Goal: Task Accomplishment & Management: Manage account settings

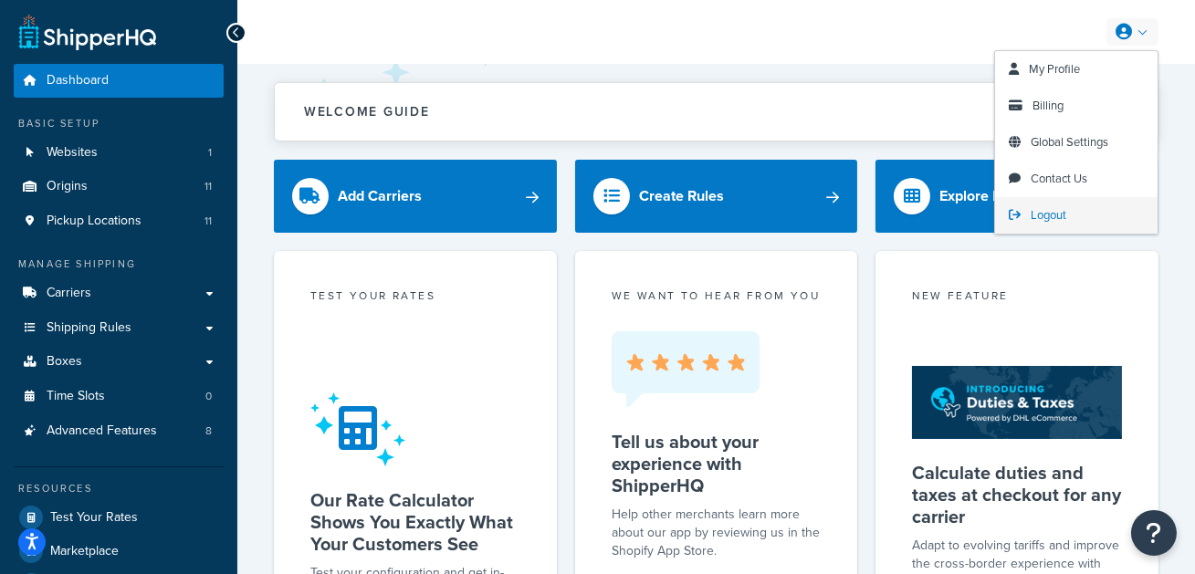
click at [1067, 222] on link "Logout" at bounding box center [1076, 215] width 163 height 37
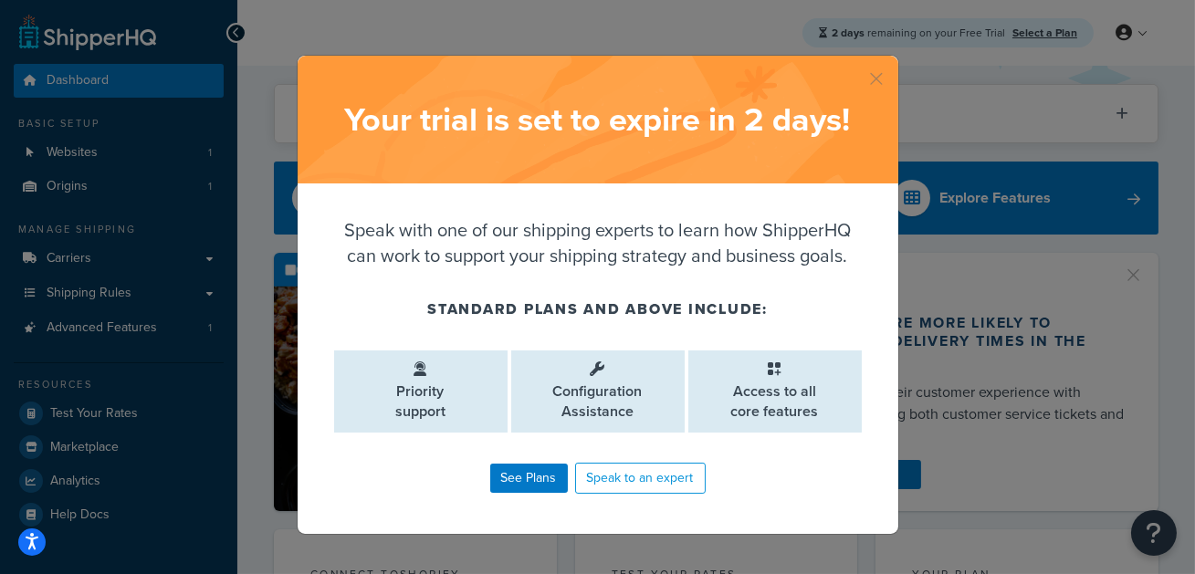
drag, startPoint x: 873, startPoint y: 78, endPoint x: 846, endPoint y: 11, distance: 71.7
click at [894, 60] on button "button" at bounding box center [896, 58] width 5 height 5
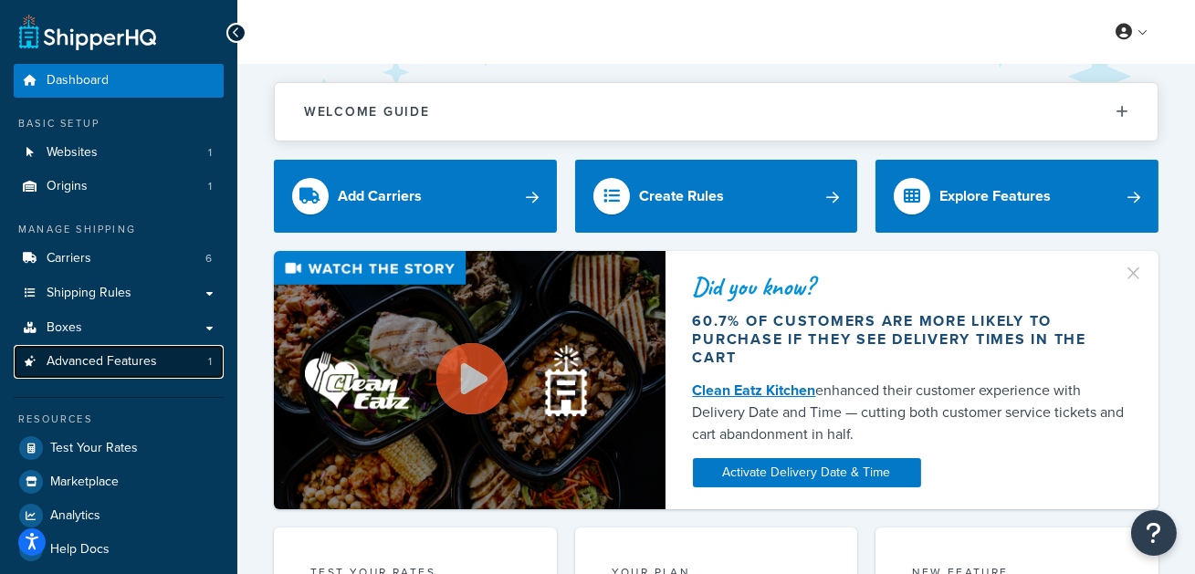
click at [171, 363] on link "Advanced Features 1" at bounding box center [119, 362] width 210 height 34
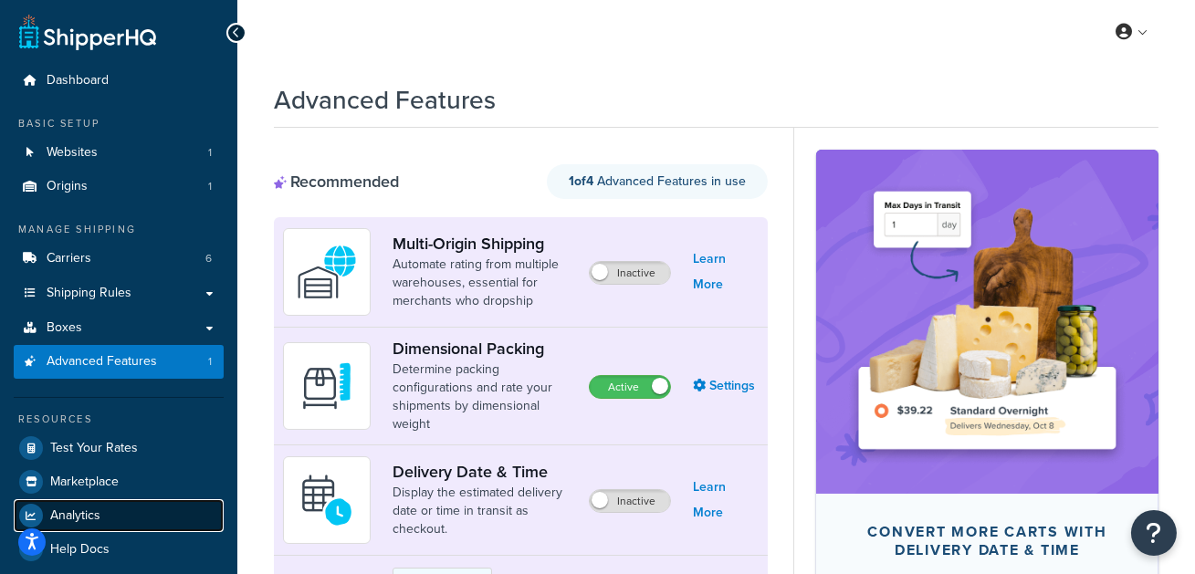
click at [130, 509] on link "Analytics" at bounding box center [119, 515] width 210 height 33
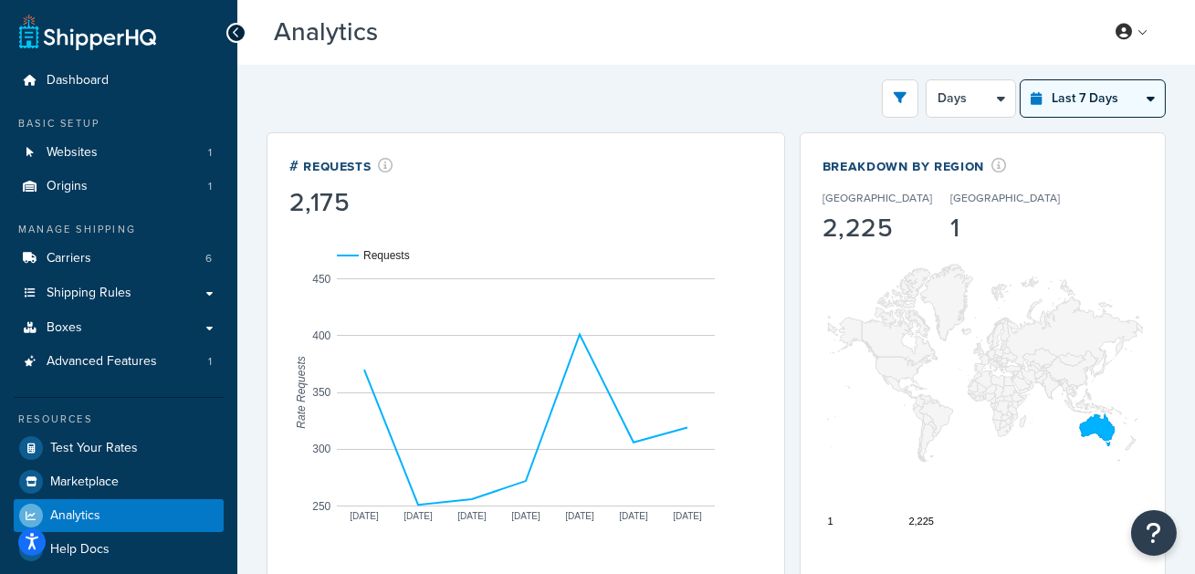
click at [1085, 107] on select "Last 24 Hours Last 7 Days Last 30 Days Last 3 Months Last 6 Months Last 12 Mont…" at bounding box center [1093, 98] width 144 height 37
select select "last_30_days"
click at [1021, 80] on select "Last 24 Hours Last 7 Days Last 30 Days Last 3 Months Last 6 Months Last 12 Mont…" at bounding box center [1093, 98] width 144 height 37
select select "5d"
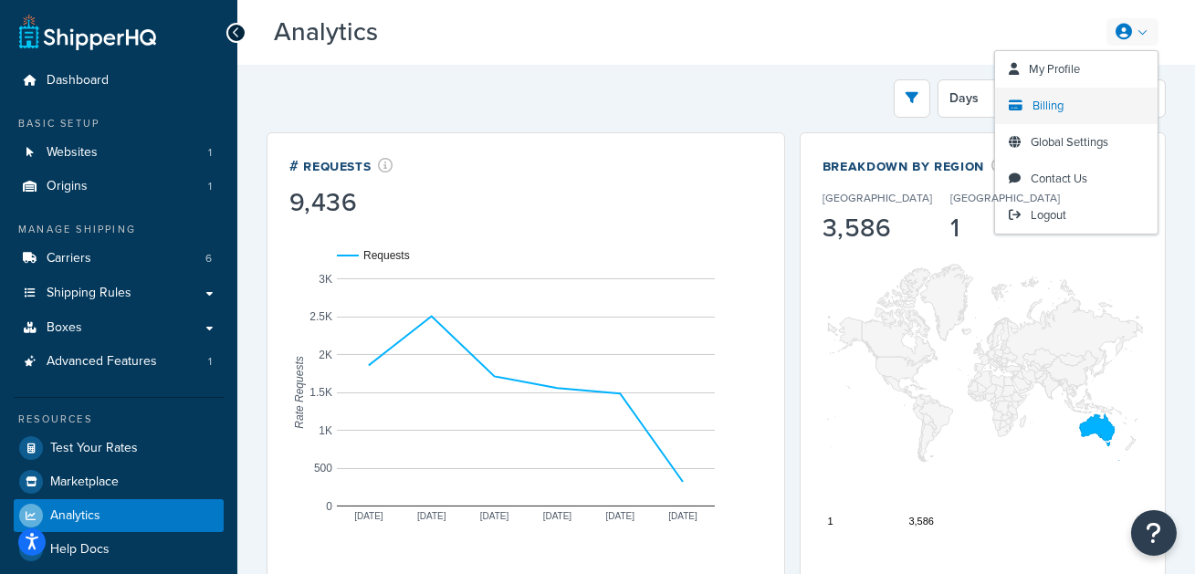
click at [1084, 112] on link "Billing" at bounding box center [1076, 106] width 163 height 37
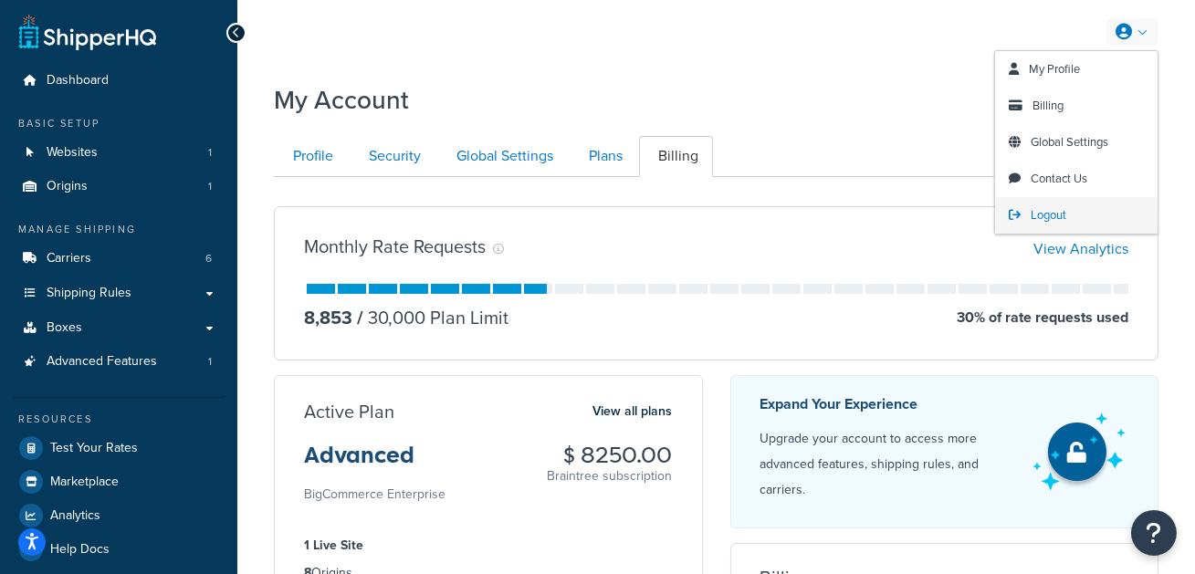
click at [1077, 207] on link "Logout" at bounding box center [1076, 215] width 163 height 37
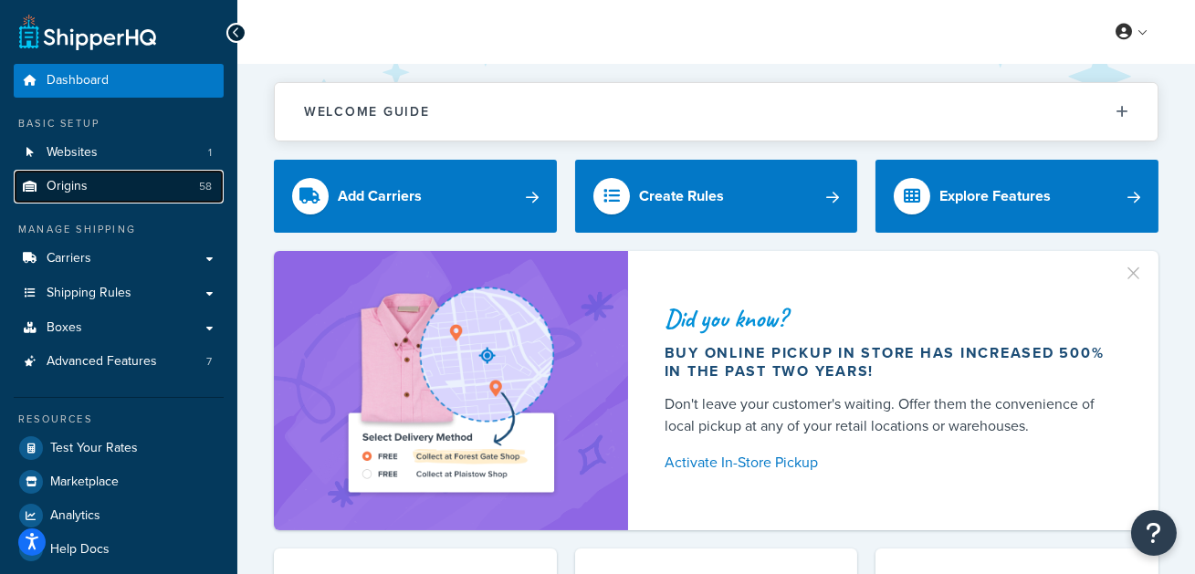
click at [122, 195] on link "Origins 58" at bounding box center [119, 187] width 210 height 34
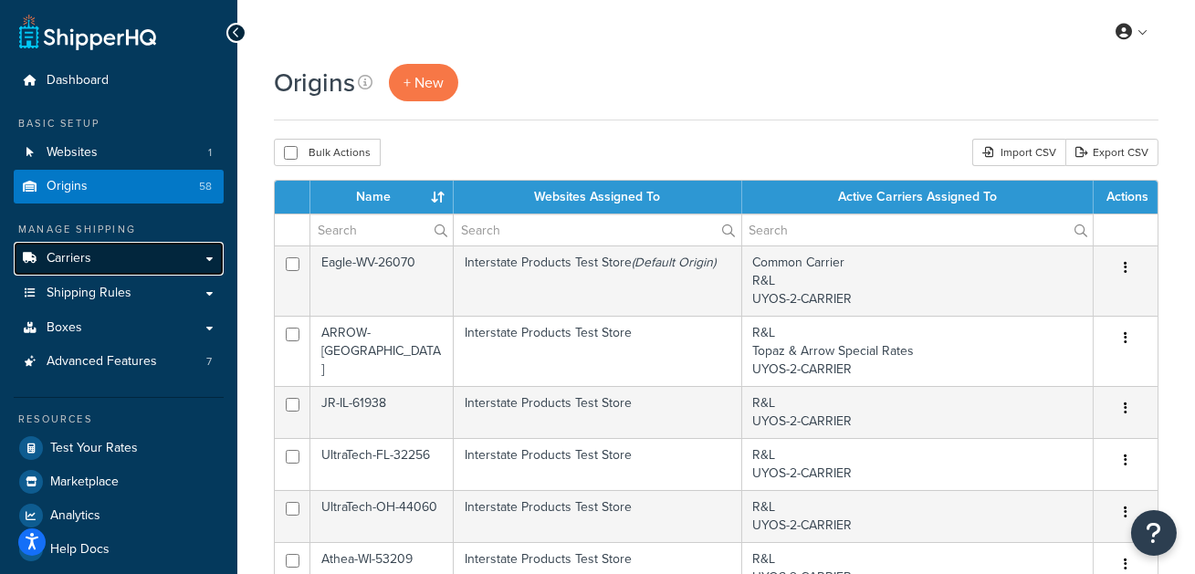
click at [167, 243] on link "Carriers" at bounding box center [119, 259] width 210 height 34
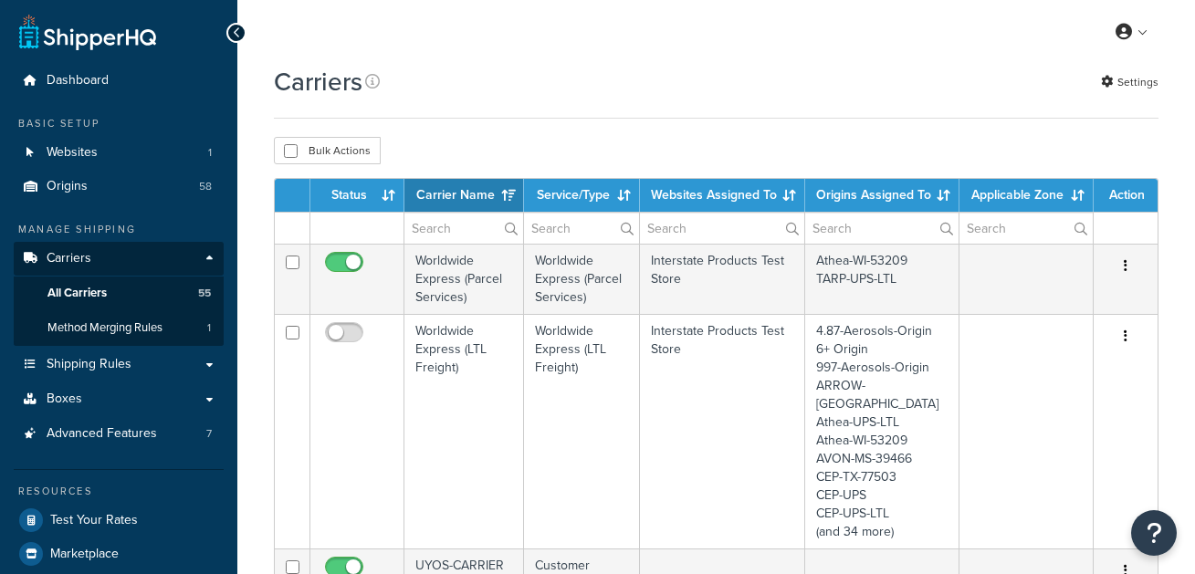
select select "15"
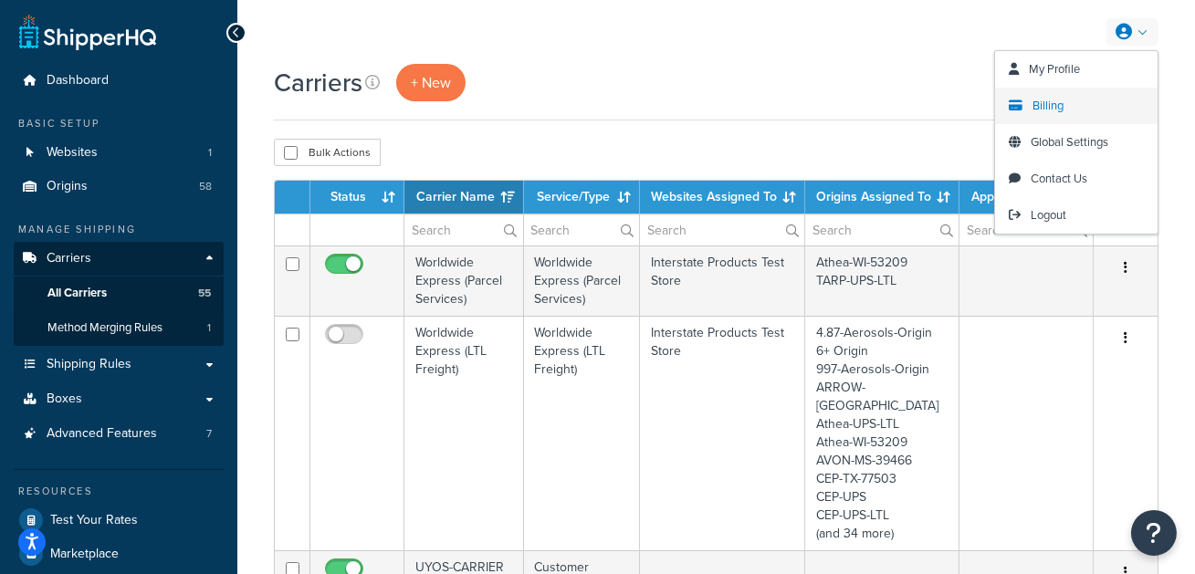
click at [1083, 100] on link "Billing" at bounding box center [1076, 106] width 163 height 37
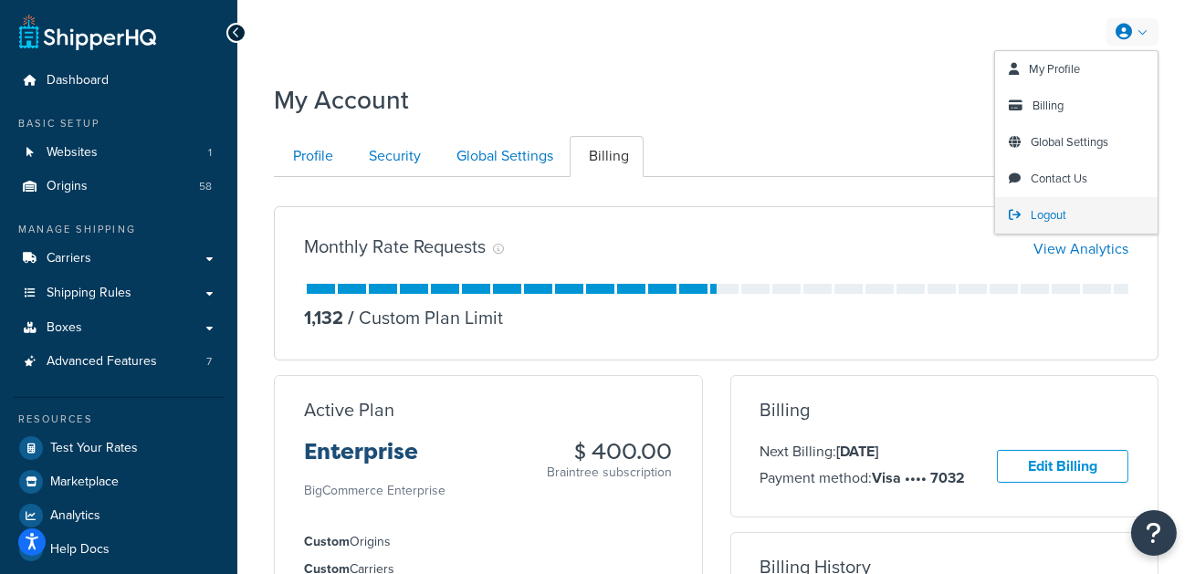
click at [1068, 217] on link "Logout" at bounding box center [1076, 215] width 163 height 37
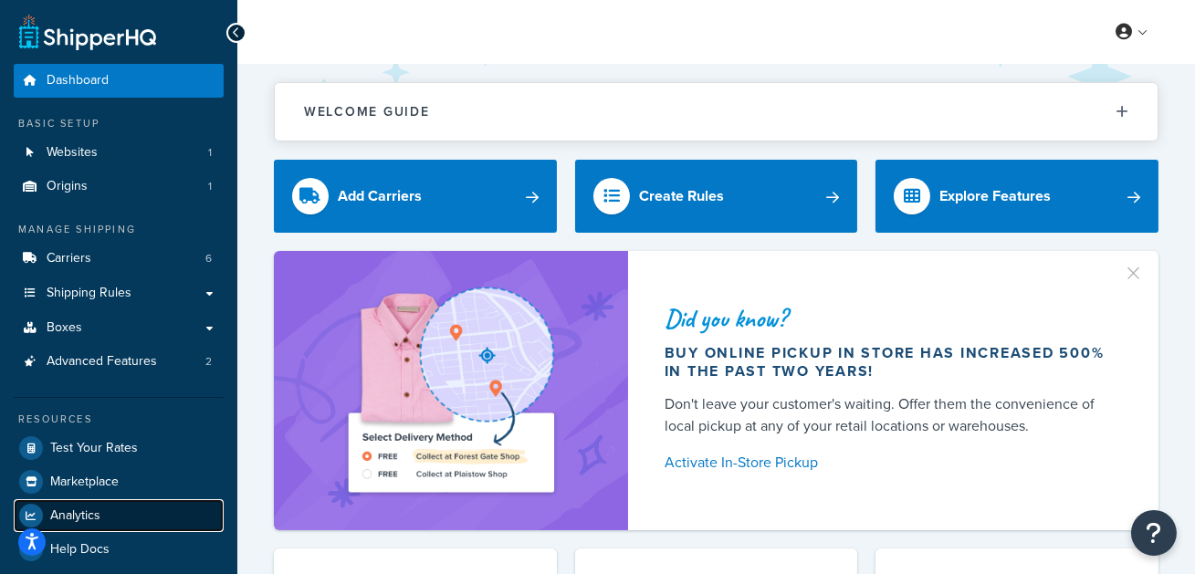
click at [90, 514] on span "Analytics" at bounding box center [75, 517] width 50 height 16
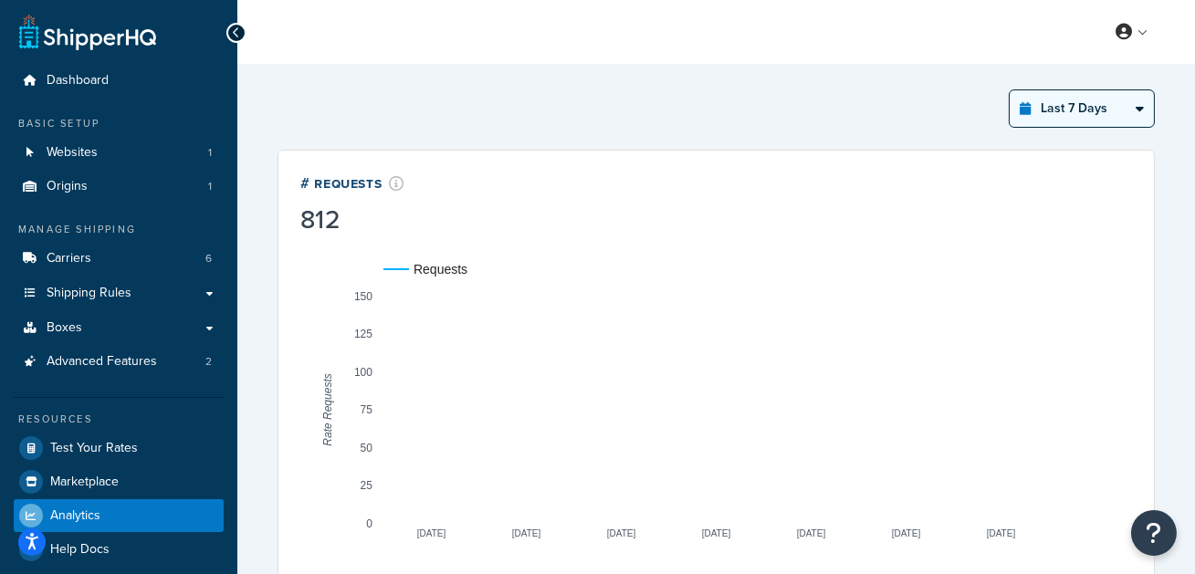
click at [1072, 110] on select "Last 24 Hours Last 7 Days Last 30 Days Last 3 Months Last 6 Months Last 12 Mont…" at bounding box center [1082, 108] width 144 height 37
select select "last_30_days"
click at [1010, 90] on select "Last 24 Hours Last 7 Days Last 30 Days Last 3 Months Last 6 Months Last 12 Mont…" at bounding box center [1082, 108] width 144 height 37
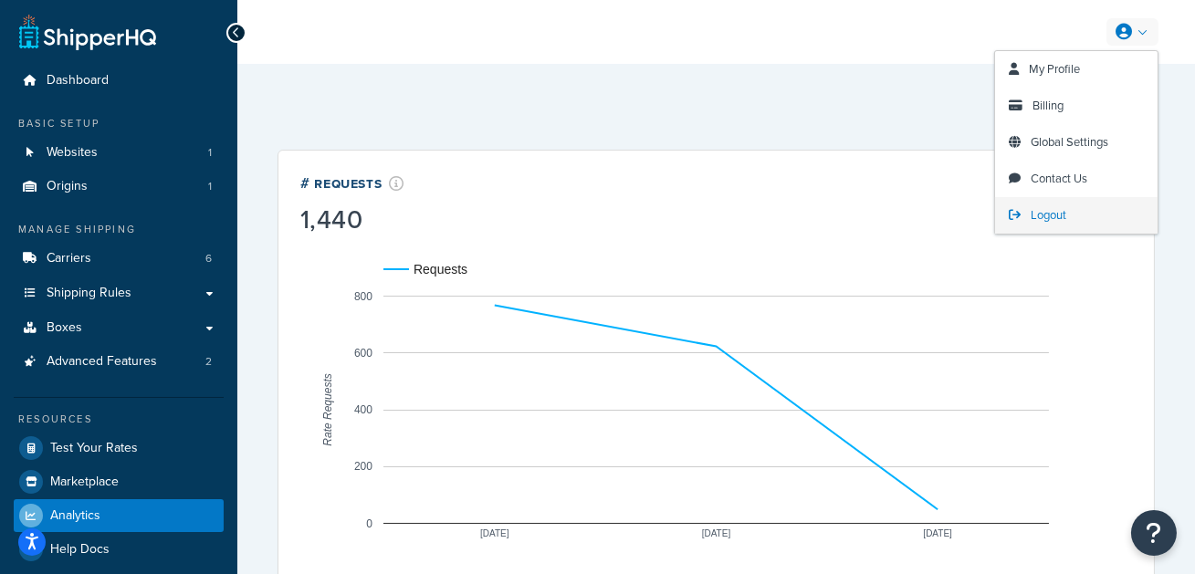
click at [1094, 211] on link "Logout" at bounding box center [1076, 215] width 163 height 37
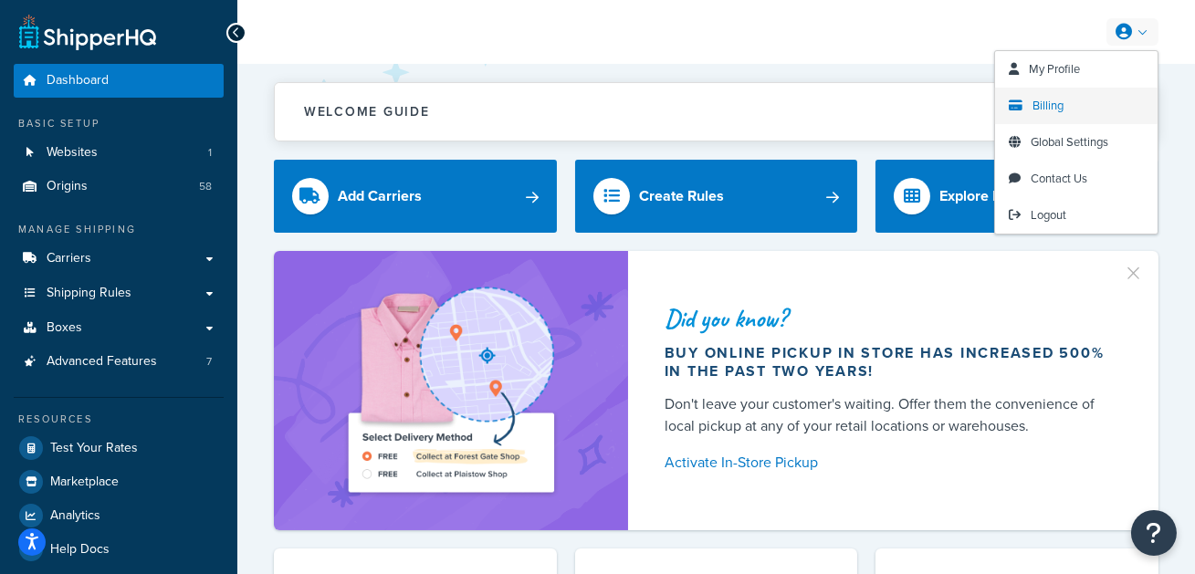
click at [1081, 100] on link "Billing" at bounding box center [1076, 106] width 163 height 37
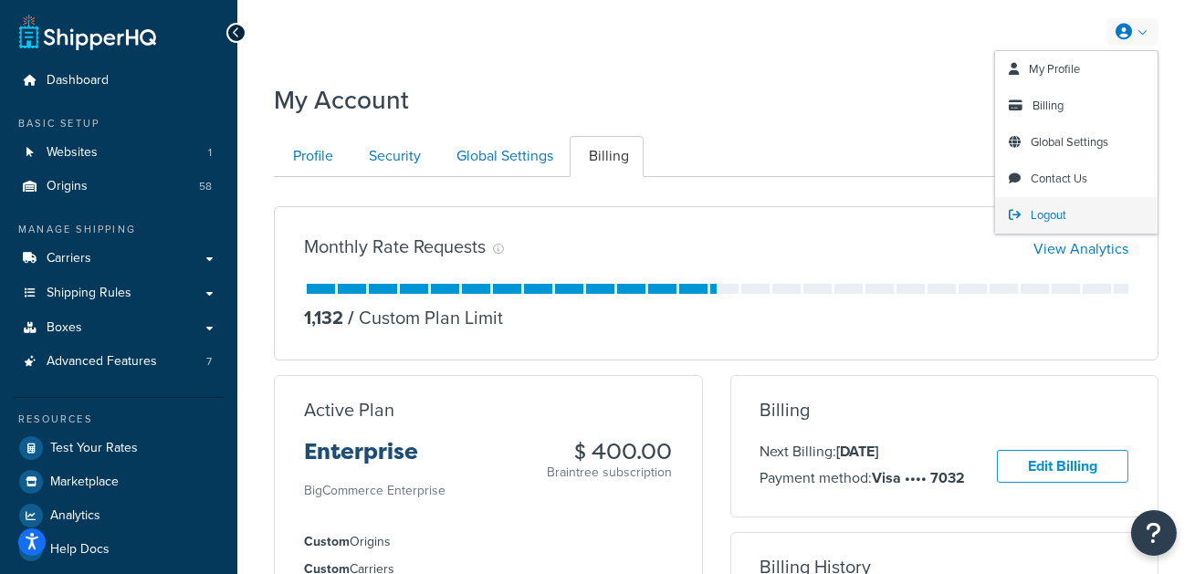
click at [1065, 216] on span "Logout" at bounding box center [1049, 214] width 36 height 17
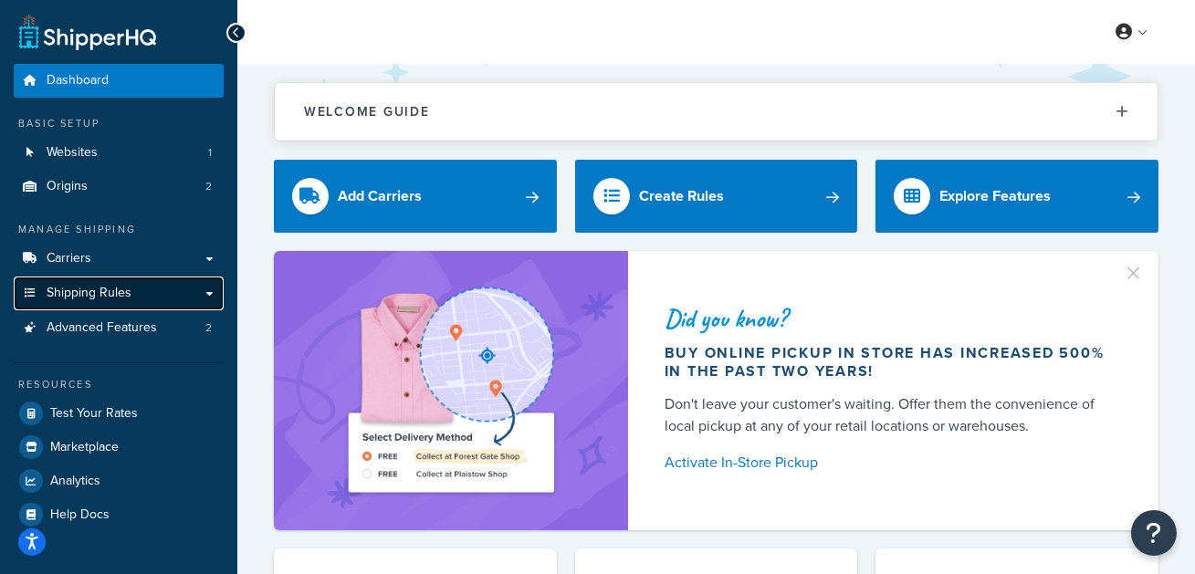
click at [155, 295] on link "Shipping Rules" at bounding box center [119, 294] width 210 height 34
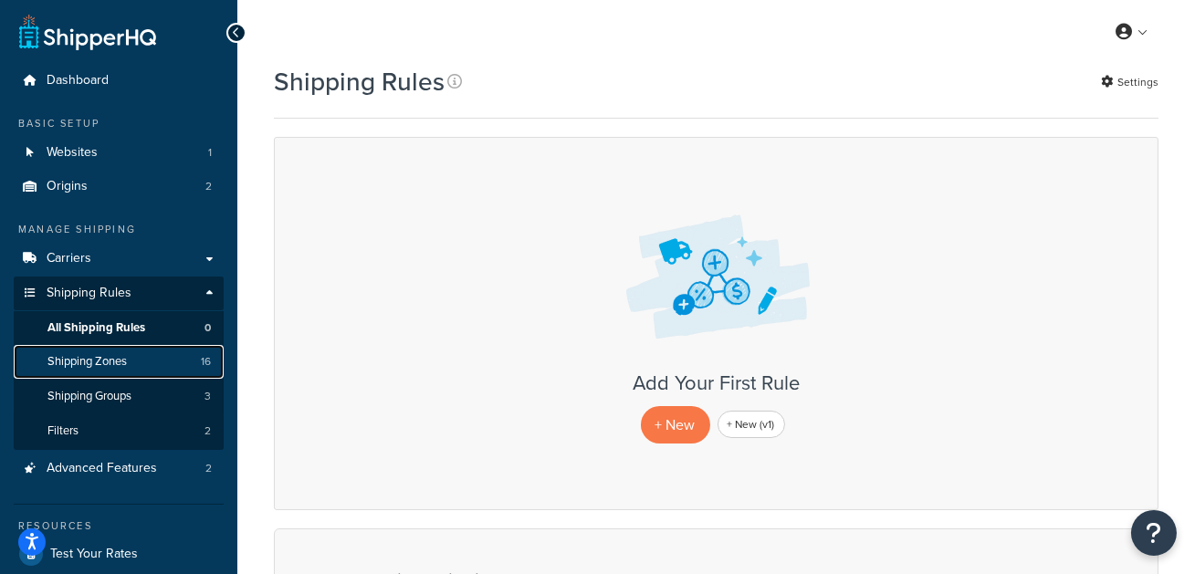
click at [146, 363] on link "Shipping Zones 16" at bounding box center [119, 362] width 210 height 34
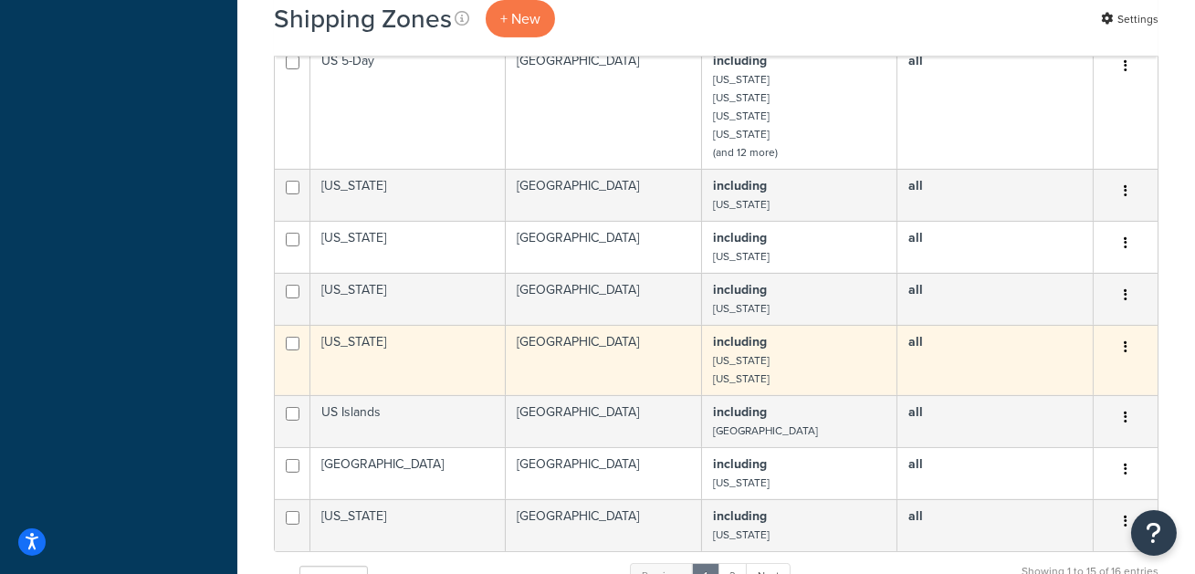
scroll to position [1025, 0]
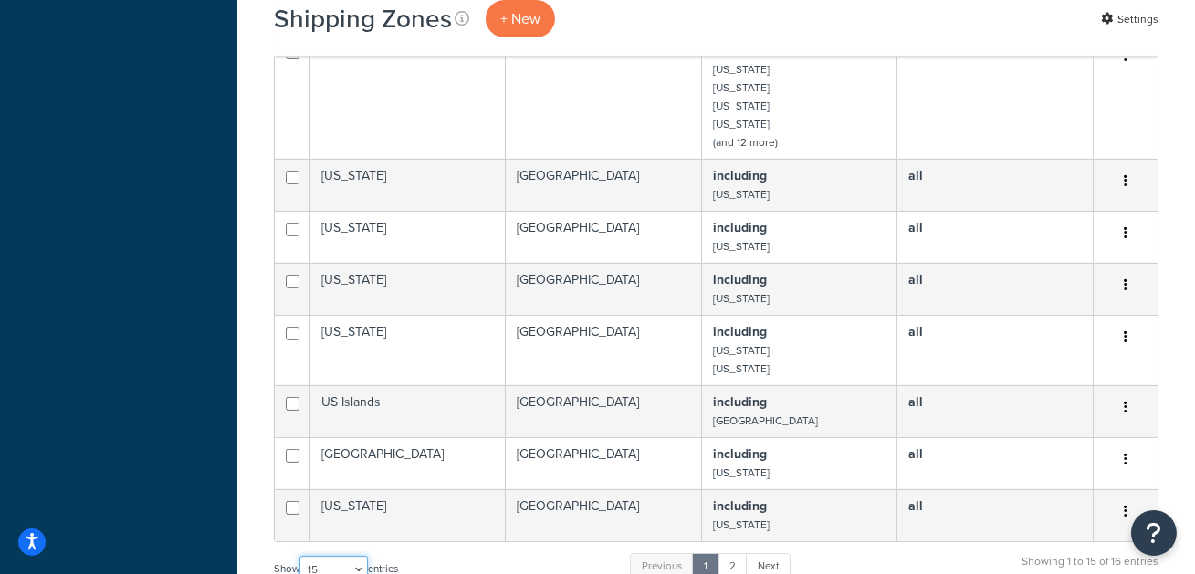
click at [366, 556] on select "10 15 25 50 100" at bounding box center [334, 569] width 68 height 27
select select "25"
click at [301, 556] on select "10 15 25 50 100" at bounding box center [334, 569] width 68 height 27
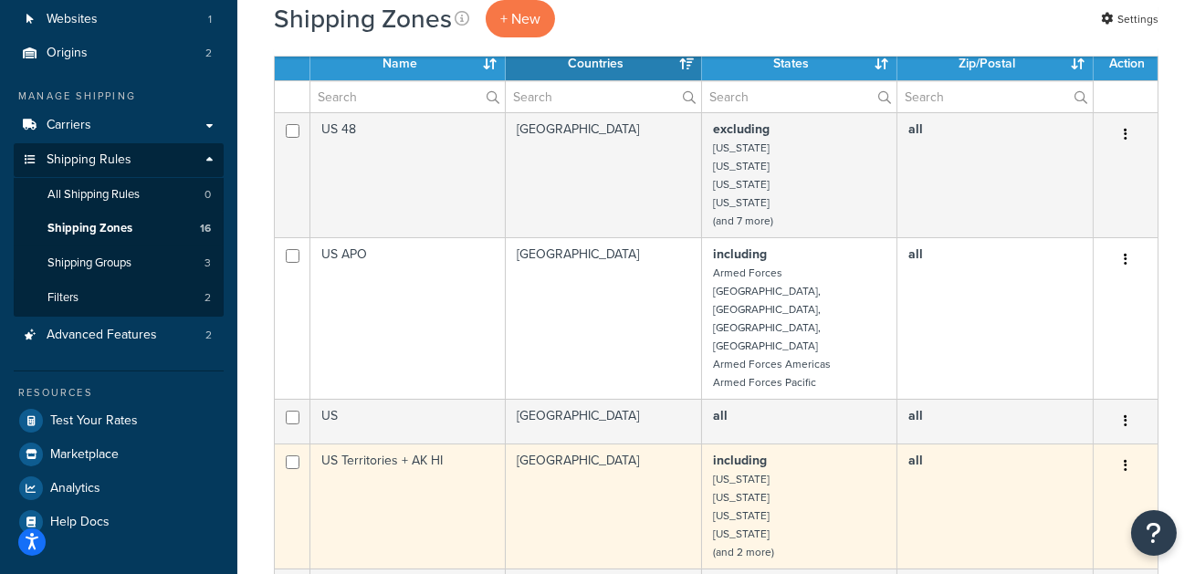
scroll to position [131, 0]
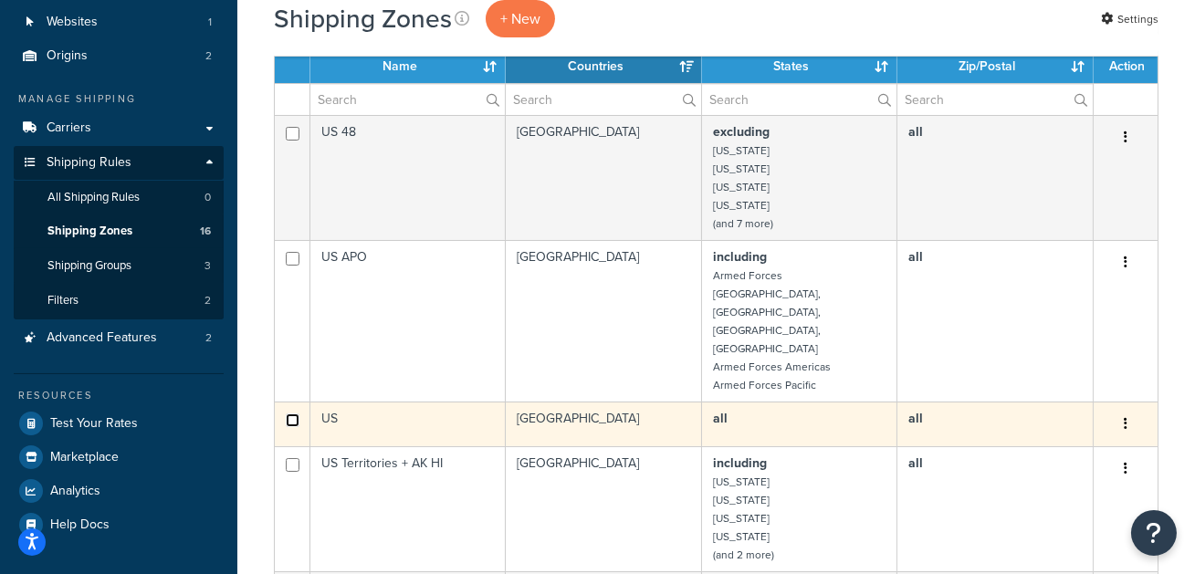
click at [292, 414] on input "checkbox" at bounding box center [293, 421] width 14 height 14
checkbox input "true"
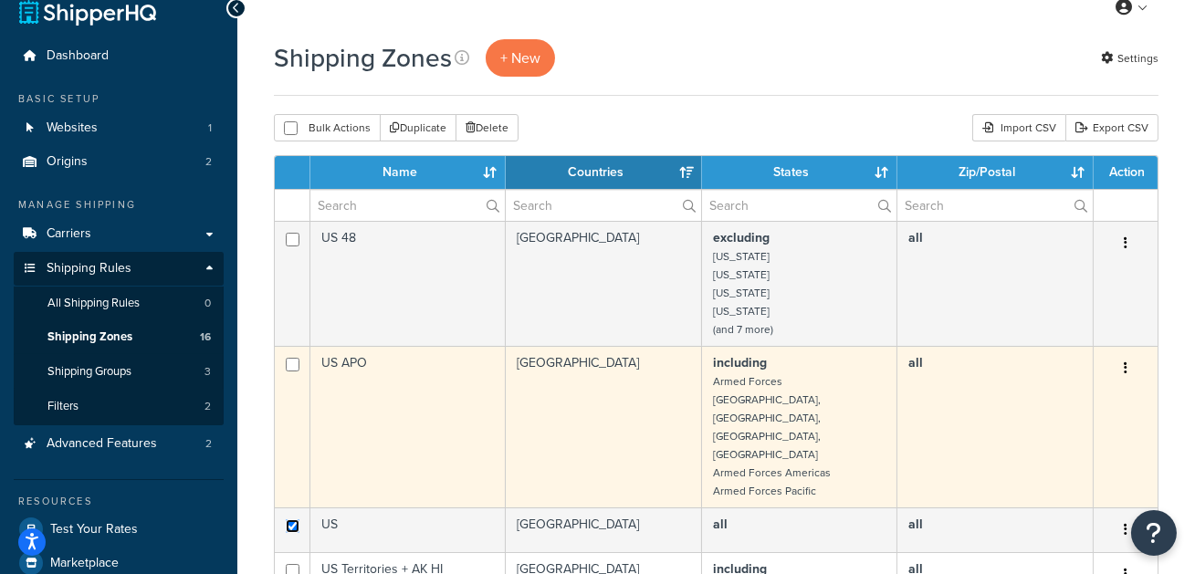
scroll to position [28, 0]
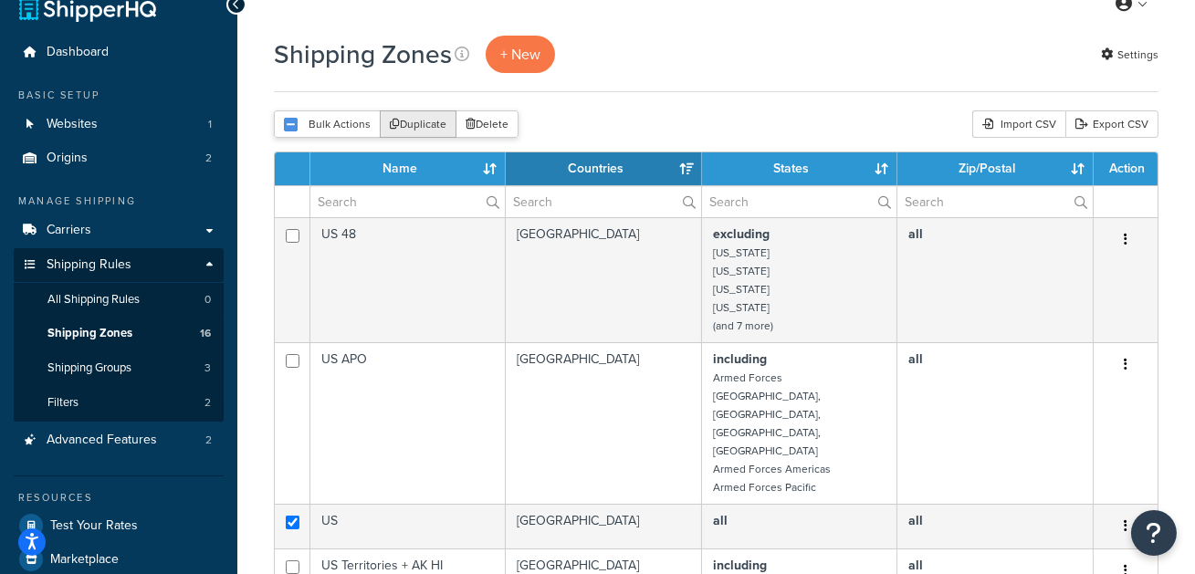
click at [419, 131] on button "Duplicate" at bounding box center [418, 123] width 77 height 27
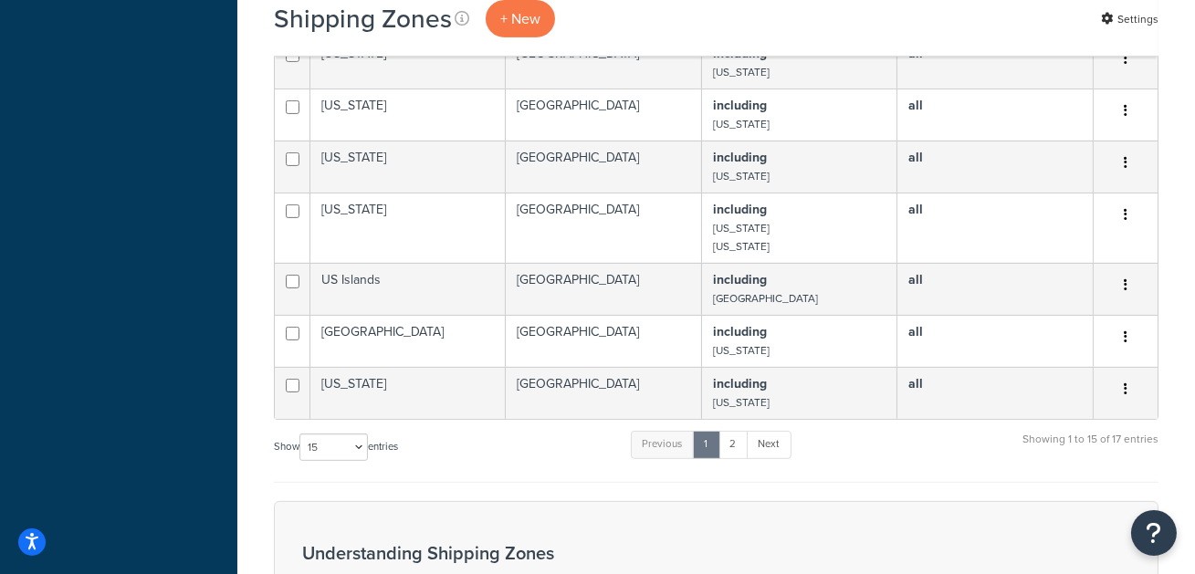
scroll to position [1309, 0]
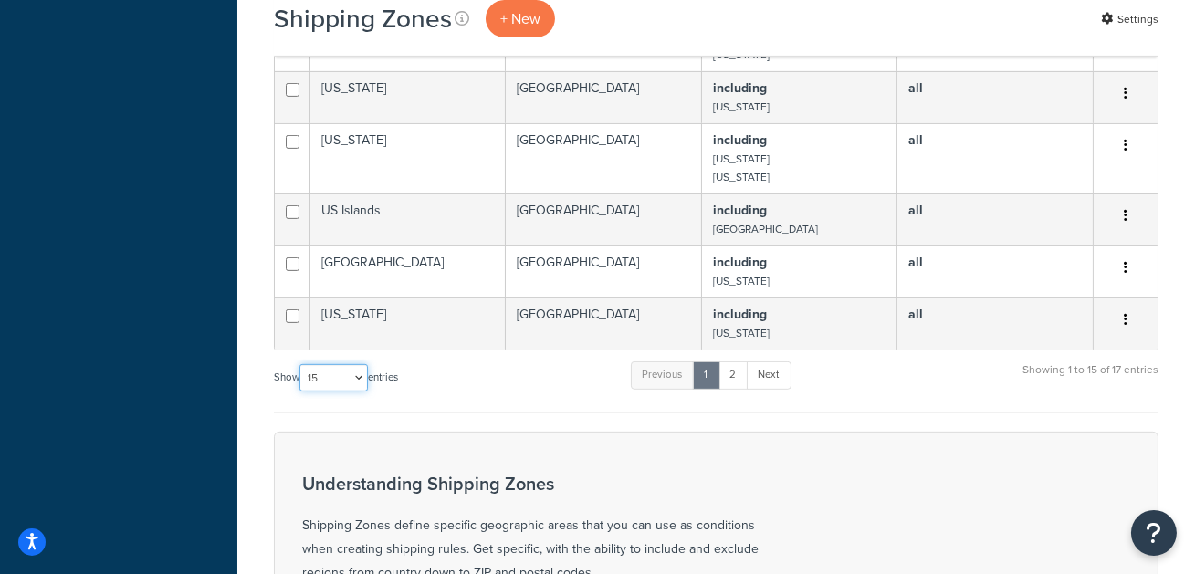
click at [327, 364] on select "10 15 25 50 100" at bounding box center [334, 377] width 68 height 27
select select "100"
click at [301, 392] on select "10 15 25 50 100" at bounding box center [334, 377] width 68 height 27
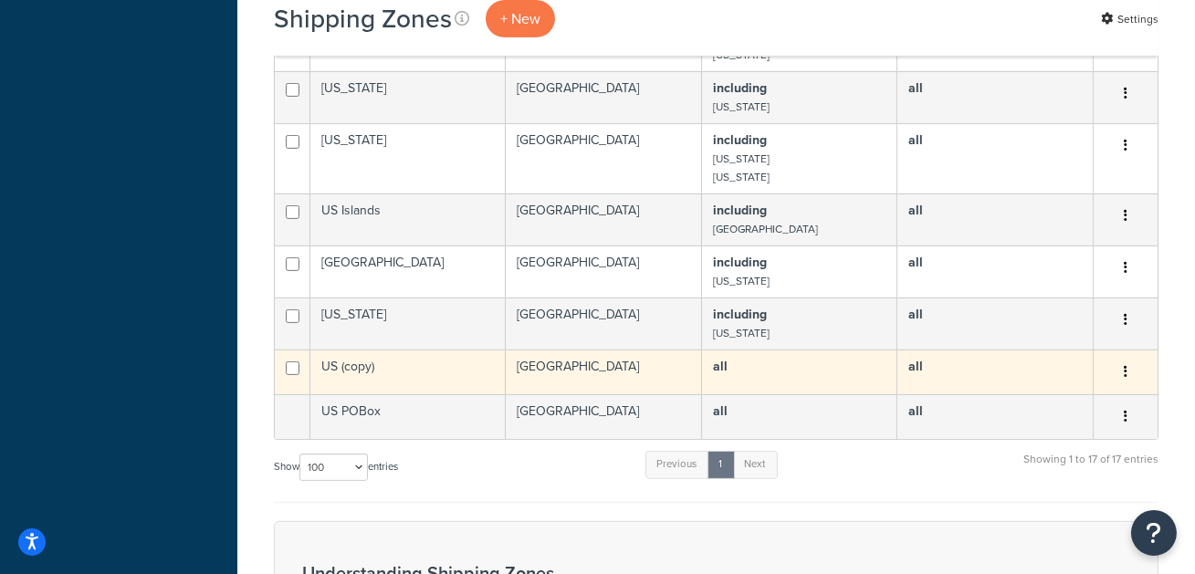
click at [428, 350] on td "US (copy)" at bounding box center [407, 372] width 195 height 45
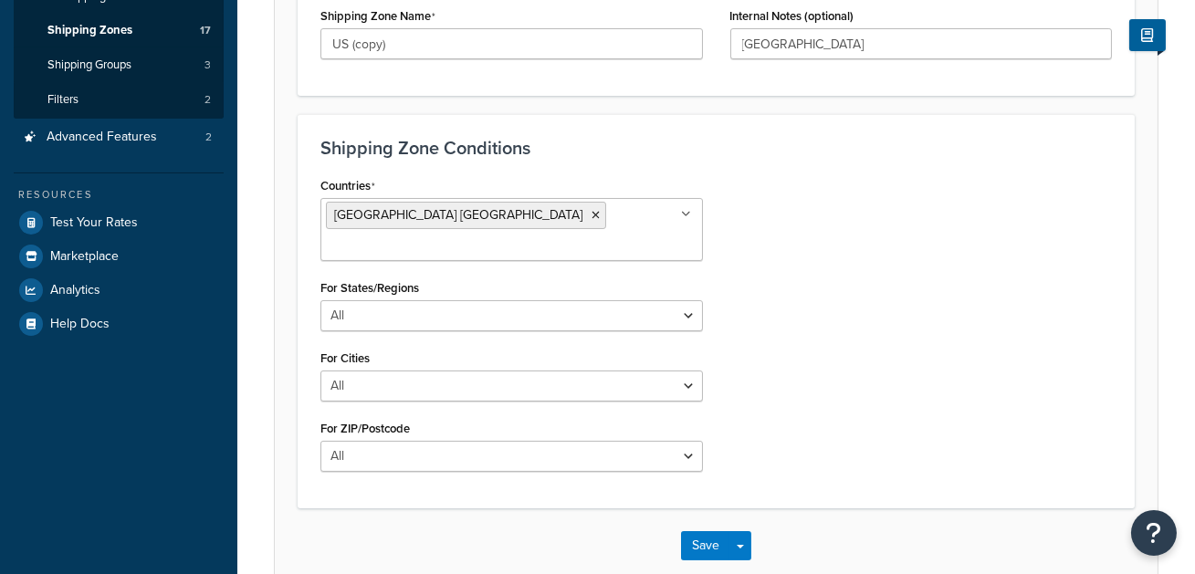
scroll to position [367, 0]
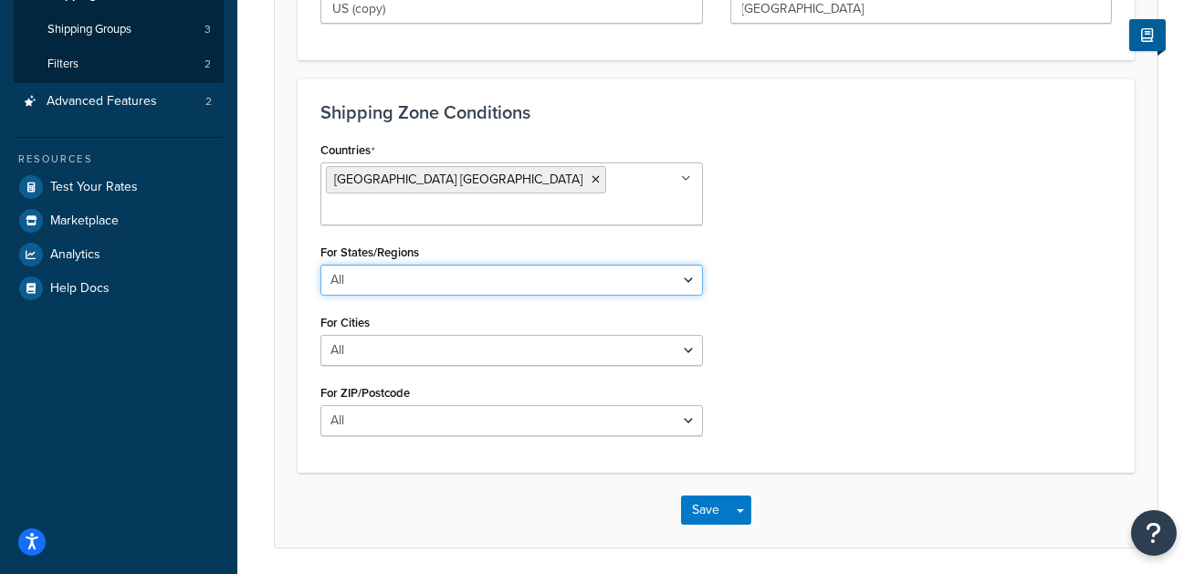
click at [480, 265] on select "All Including Excluding" at bounding box center [512, 280] width 383 height 31
select select "excluding"
click at [321, 265] on select "All Including Excluding" at bounding box center [512, 280] width 383 height 31
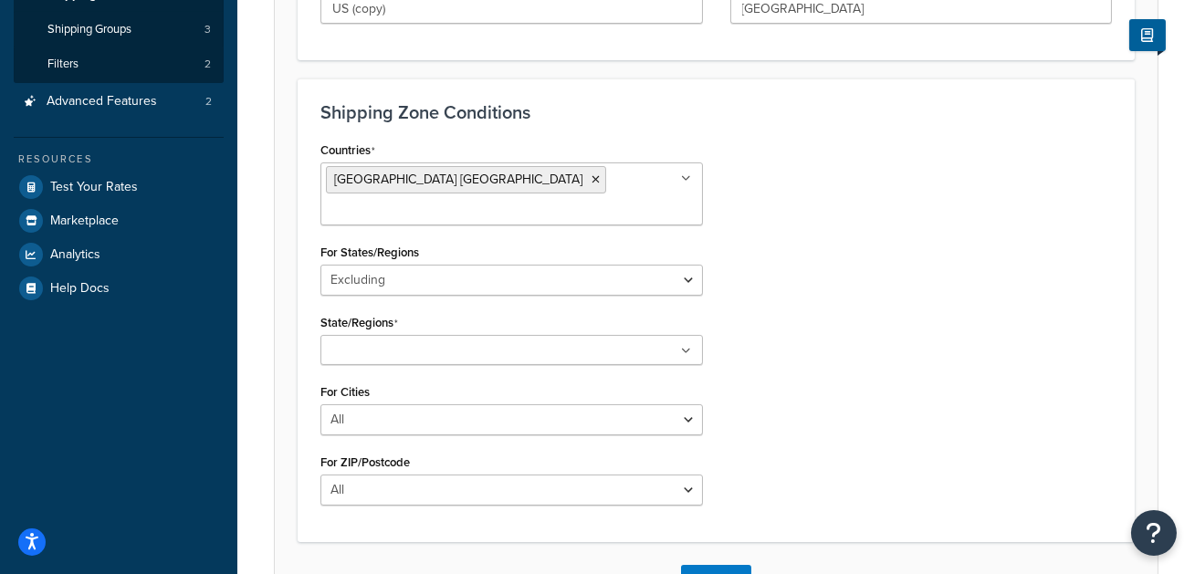
click at [447, 342] on input "State/Regions" at bounding box center [407, 352] width 162 height 20
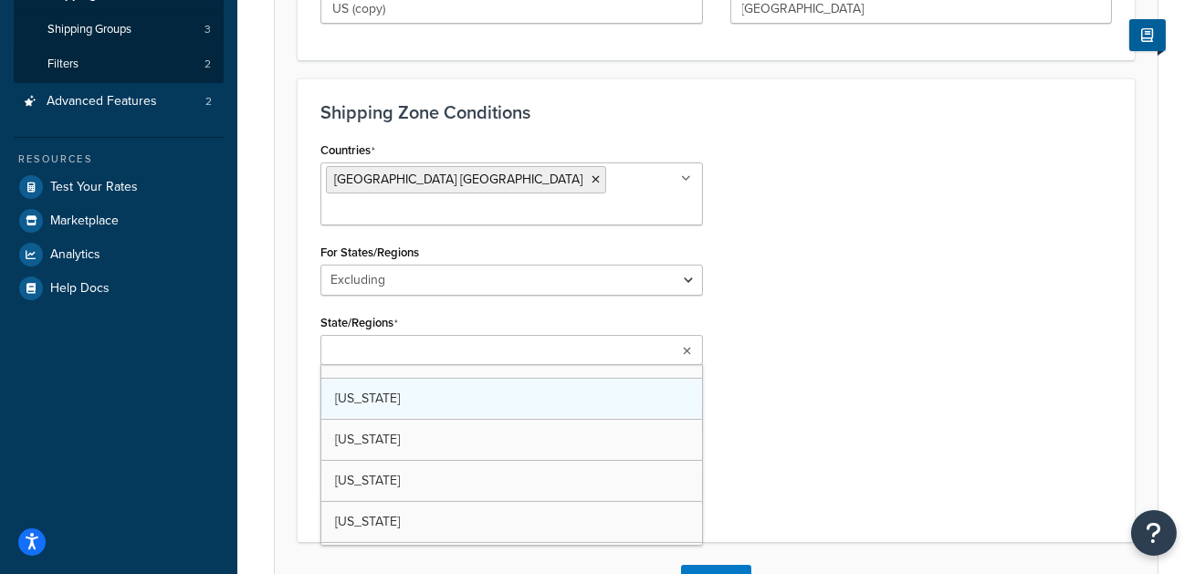
scroll to position [644, 0]
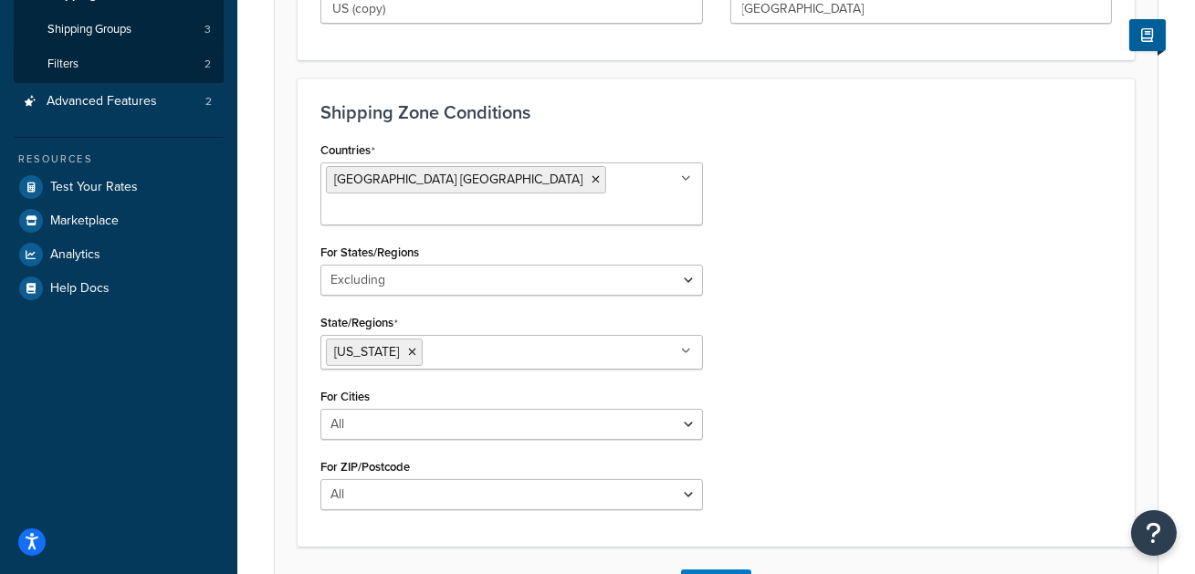
click at [841, 347] on div "Countries United States USA All Countries ALL Afghanistan AFG Albania ALB Alger…" at bounding box center [716, 330] width 819 height 387
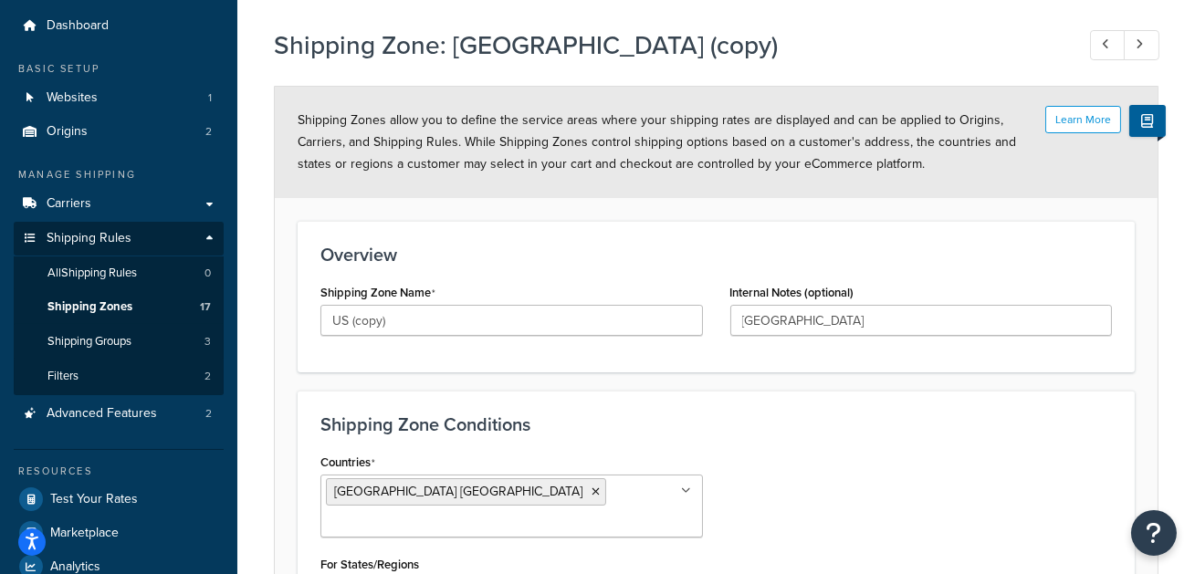
scroll to position [0, 0]
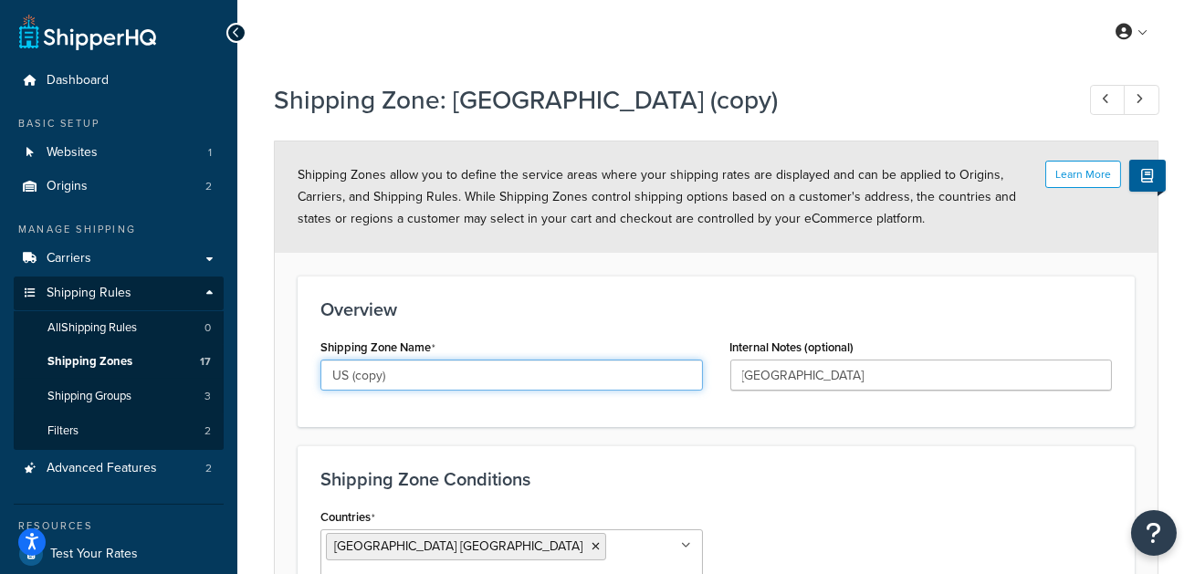
drag, startPoint x: 417, startPoint y: 384, endPoint x: 451, endPoint y: 385, distance: 33.8
click at [451, 385] on input "US (copy)" at bounding box center [512, 375] width 383 height 31
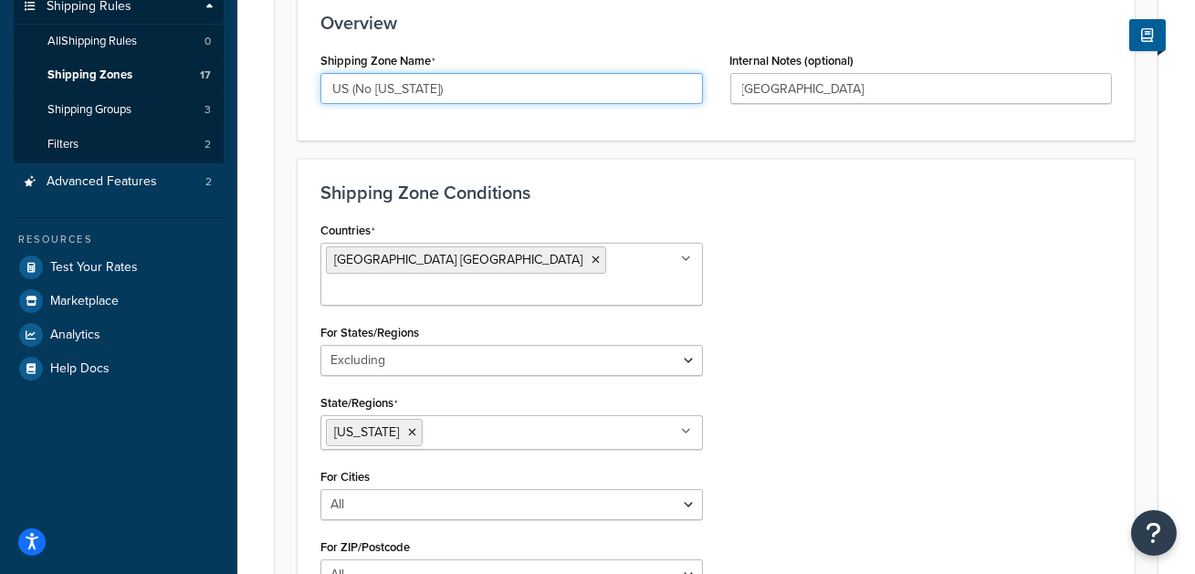
scroll to position [478, 0]
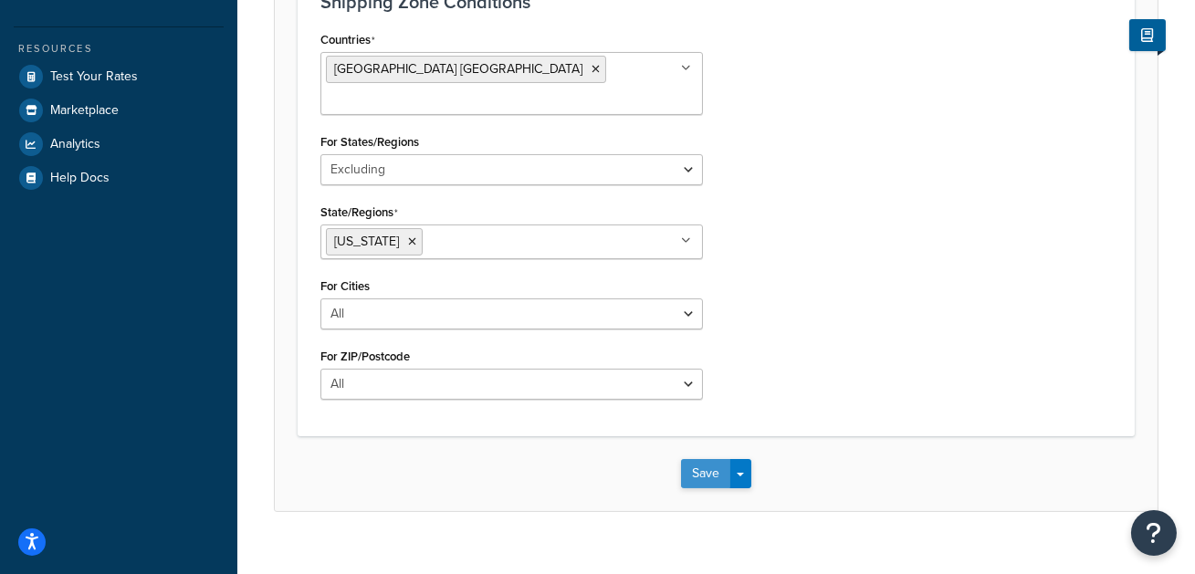
type input "US (No Hawaii)"
click at [711, 459] on button "Save" at bounding box center [705, 473] width 49 height 29
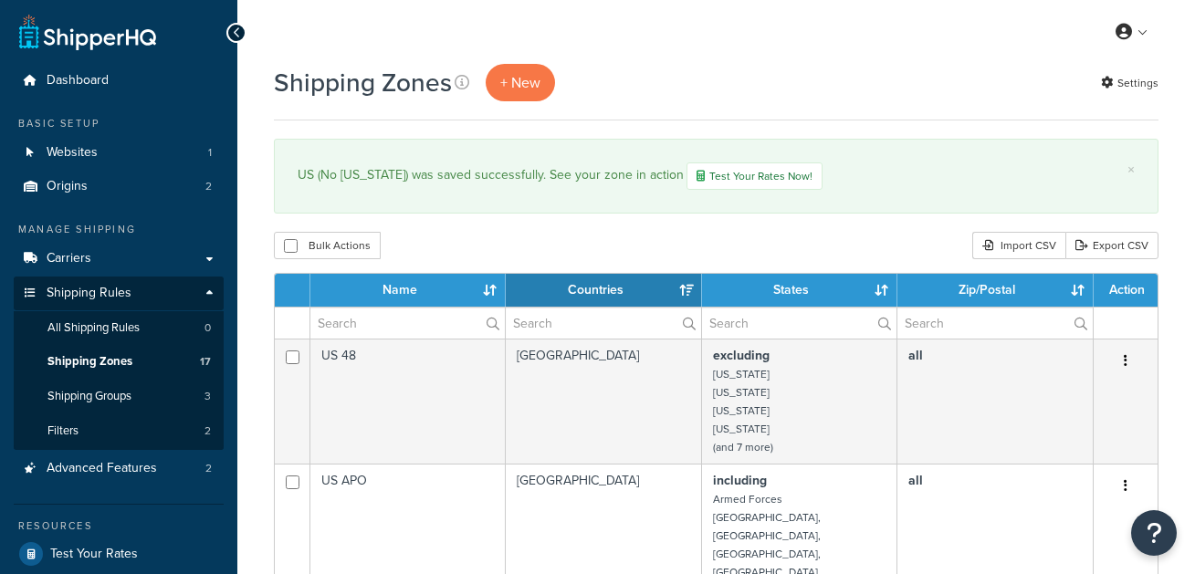
select select "15"
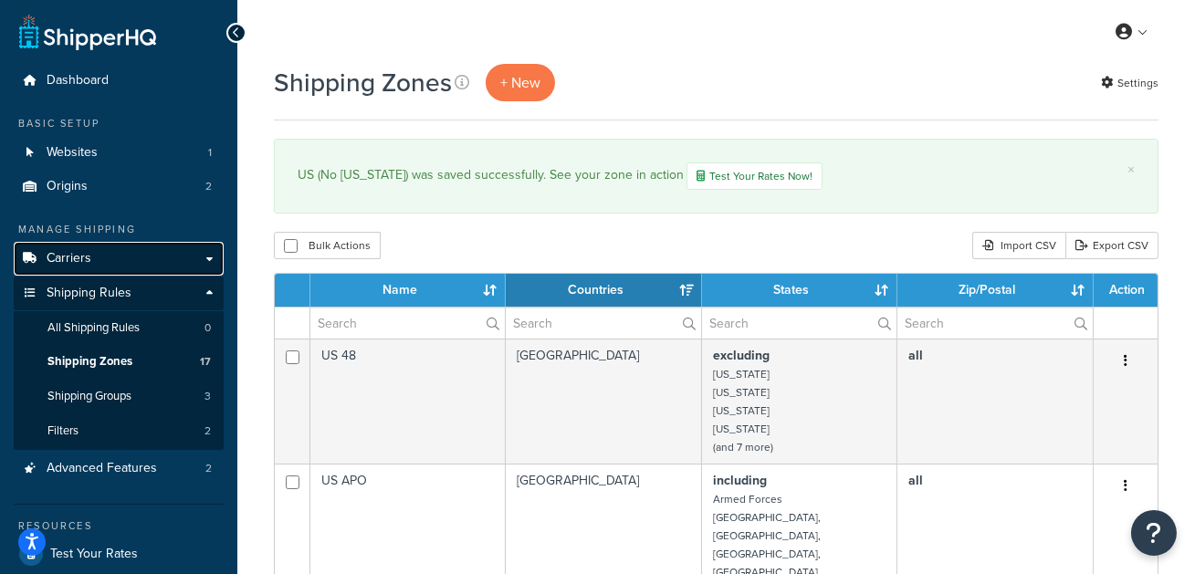
click at [118, 249] on link "Carriers" at bounding box center [119, 259] width 210 height 34
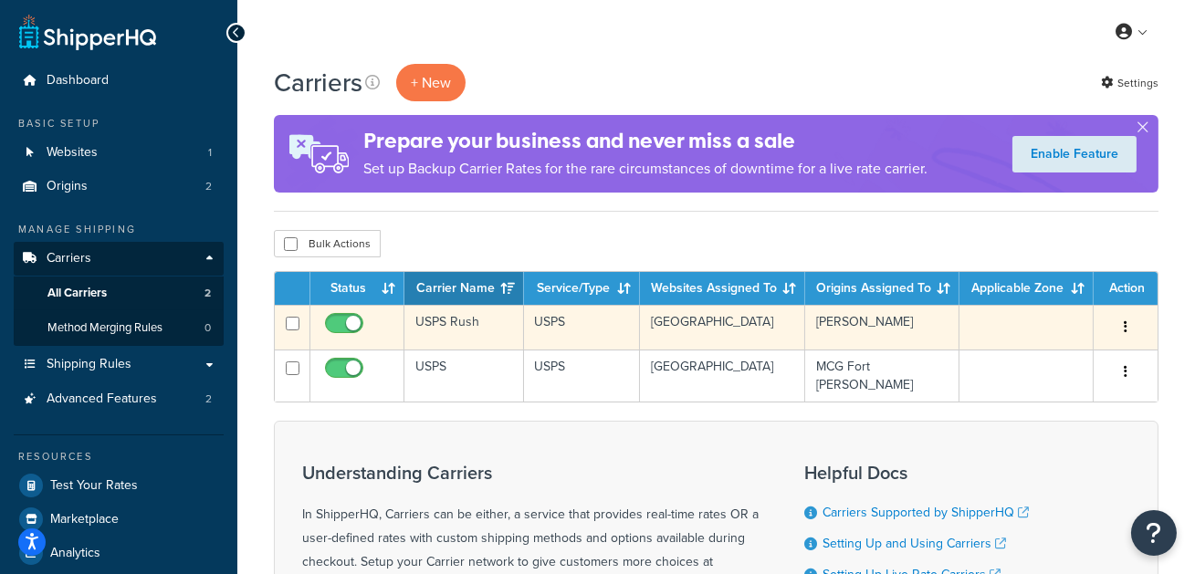
click at [436, 334] on td "USPS Rush" at bounding box center [465, 327] width 120 height 45
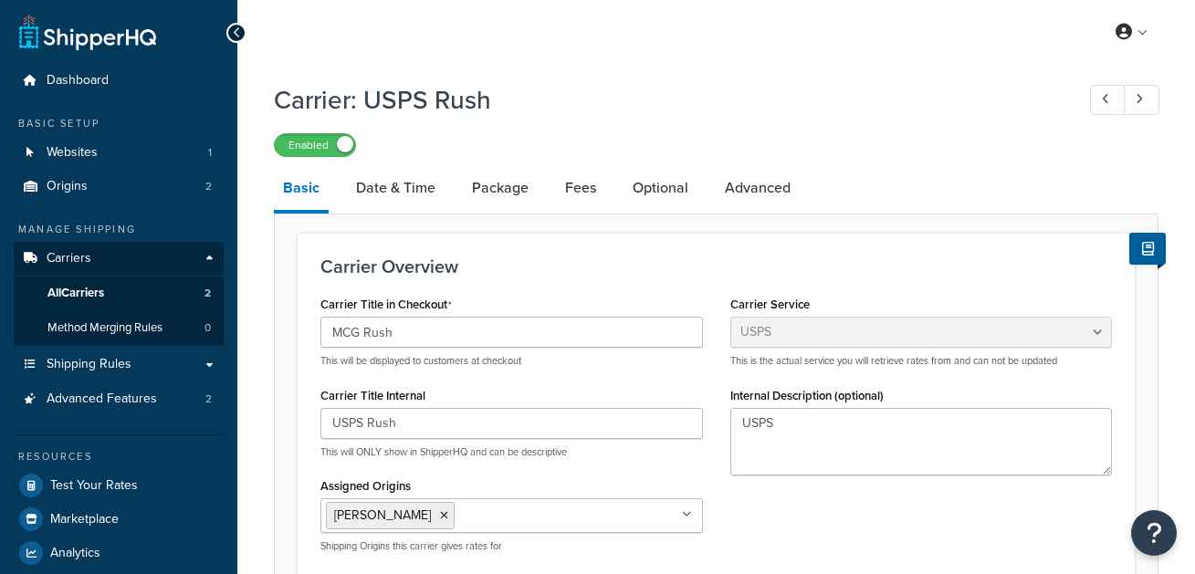
select select "usps"
select select "ONLINE"
click at [195, 285] on link "All Carriers 2" at bounding box center [119, 294] width 210 height 34
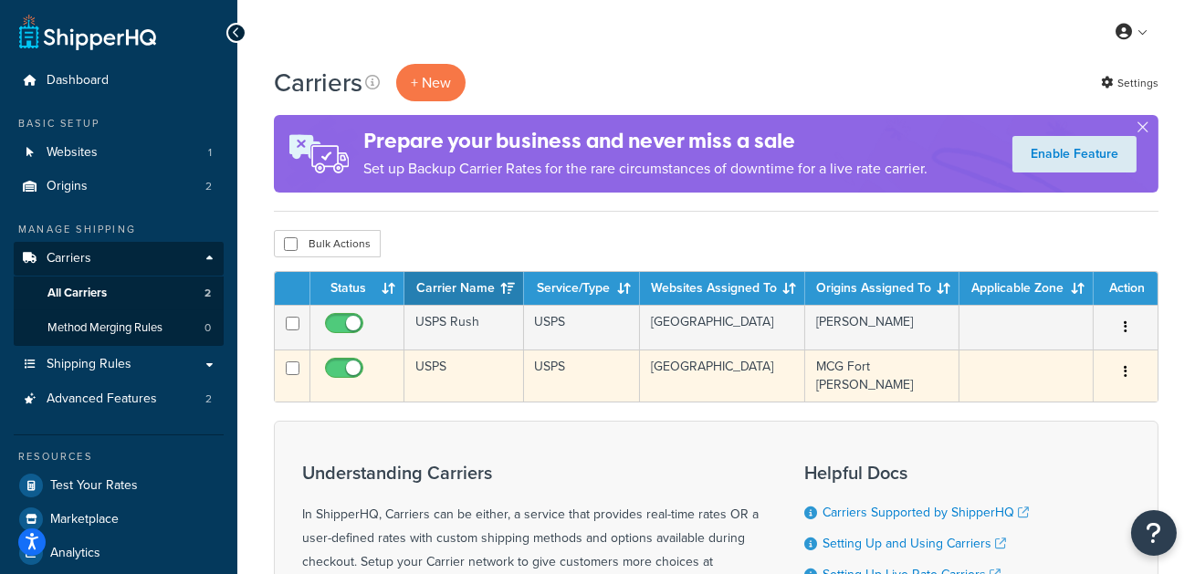
click at [452, 383] on td "USPS" at bounding box center [465, 376] width 120 height 52
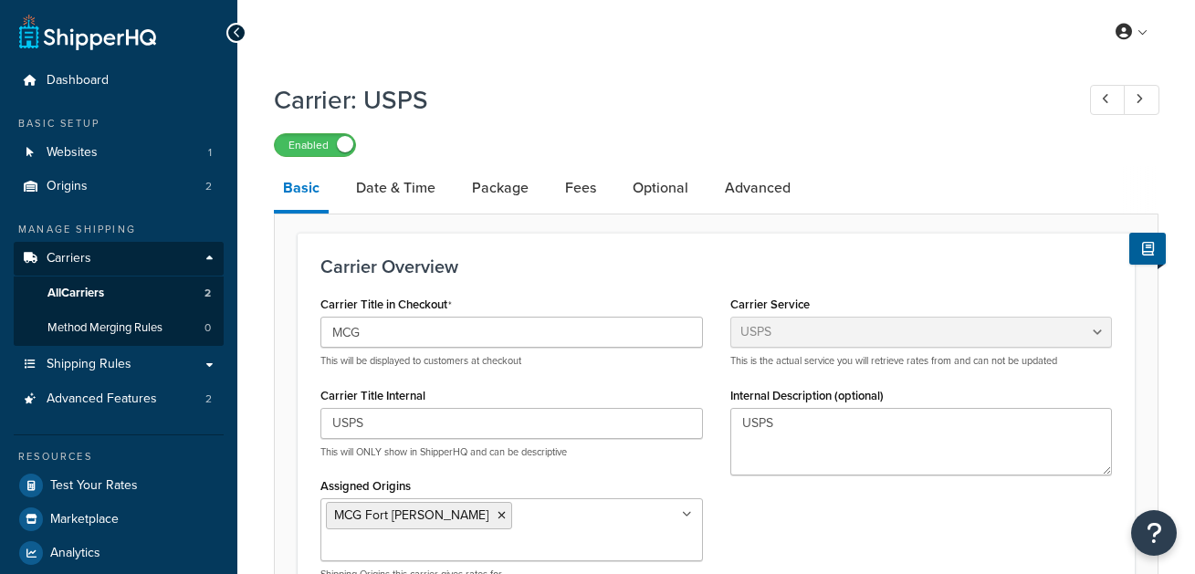
select select "usps"
select select "ONLINE"
click at [1140, 105] on icon at bounding box center [1139, 99] width 7 height 12
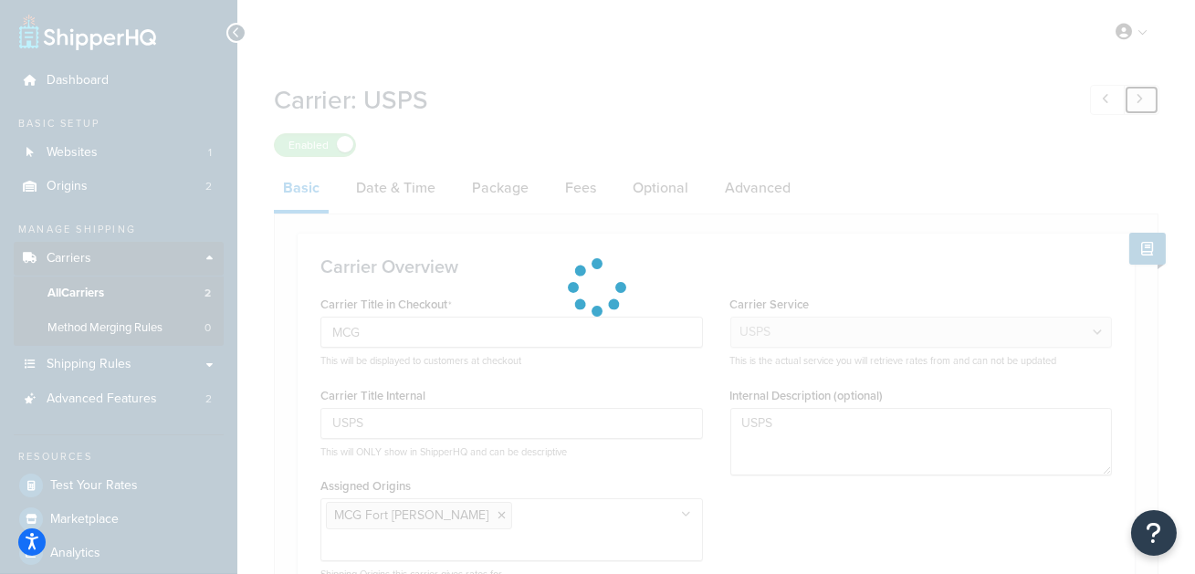
type input "MCG Rush"
type input "USPS Rush"
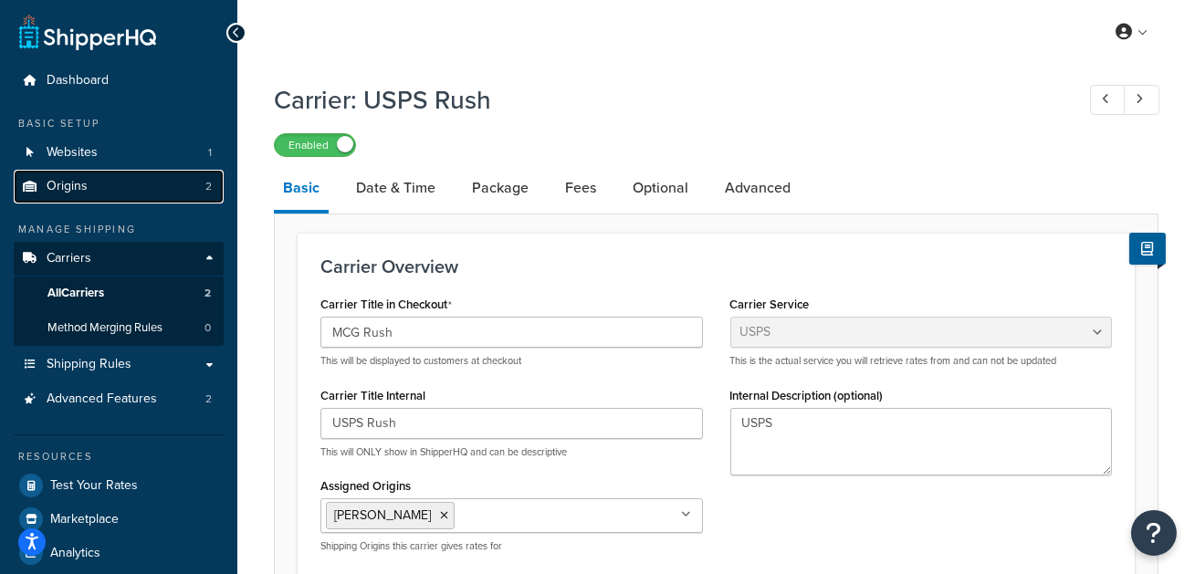
click at [130, 190] on link "Origins 2" at bounding box center [119, 187] width 210 height 34
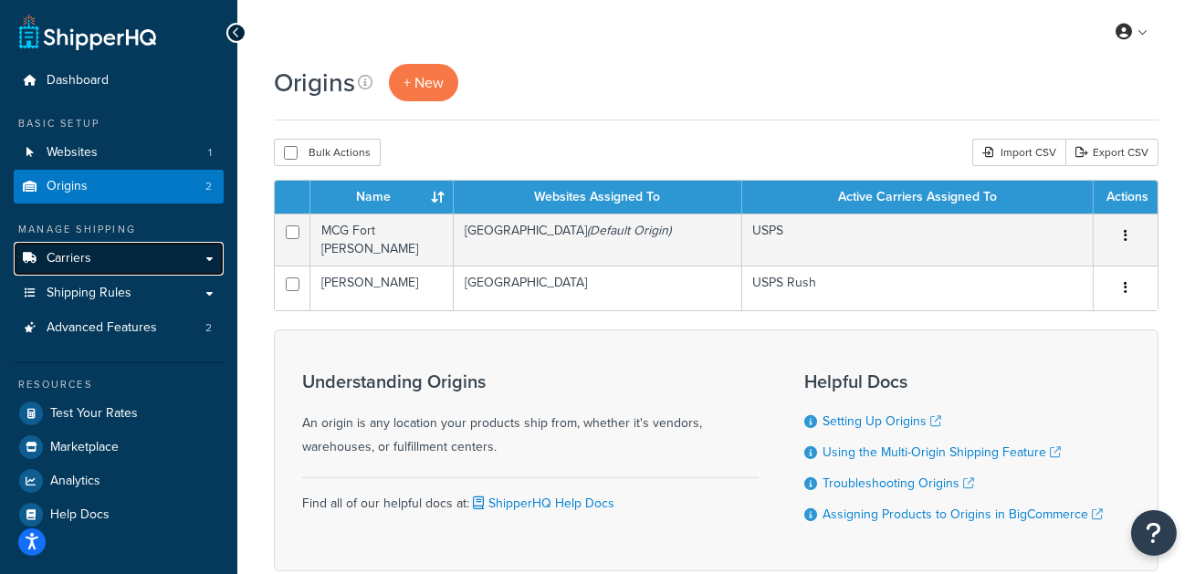
click at [128, 256] on link "Carriers" at bounding box center [119, 259] width 210 height 34
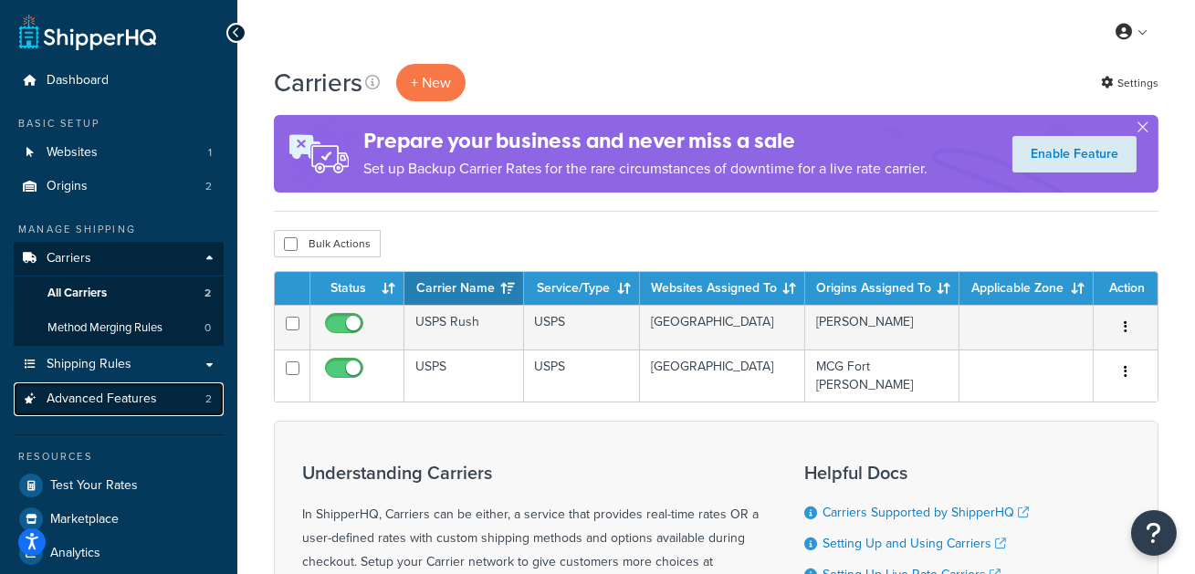
click at [177, 392] on link "Advanced Features 2" at bounding box center [119, 400] width 210 height 34
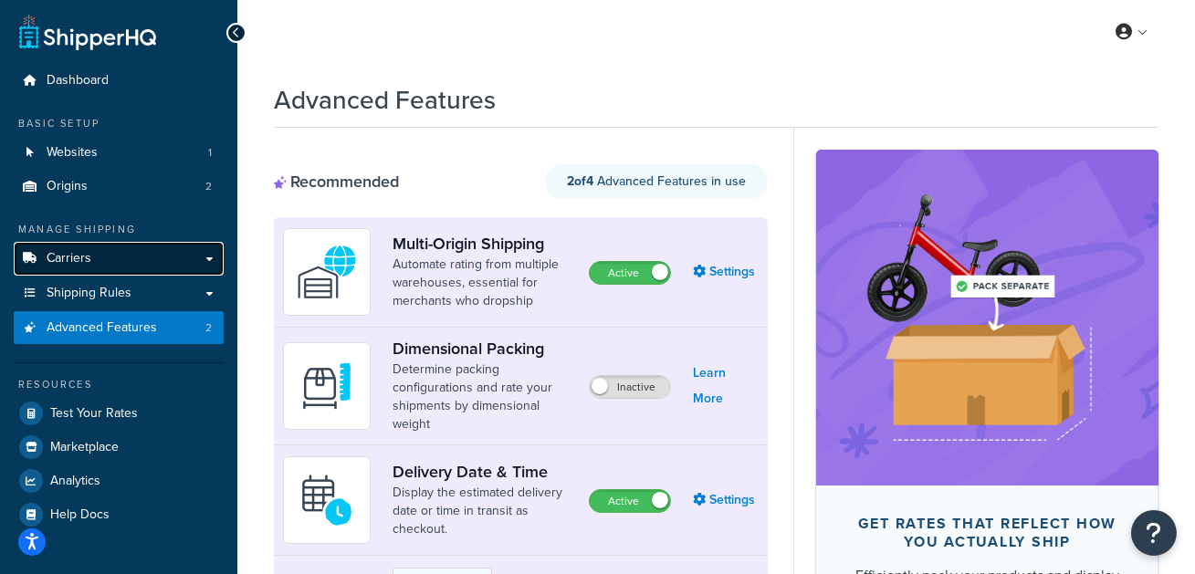
drag, startPoint x: 81, startPoint y: 267, endPoint x: 98, endPoint y: 268, distance: 16.5
click at [81, 268] on link "Carriers" at bounding box center [119, 259] width 210 height 34
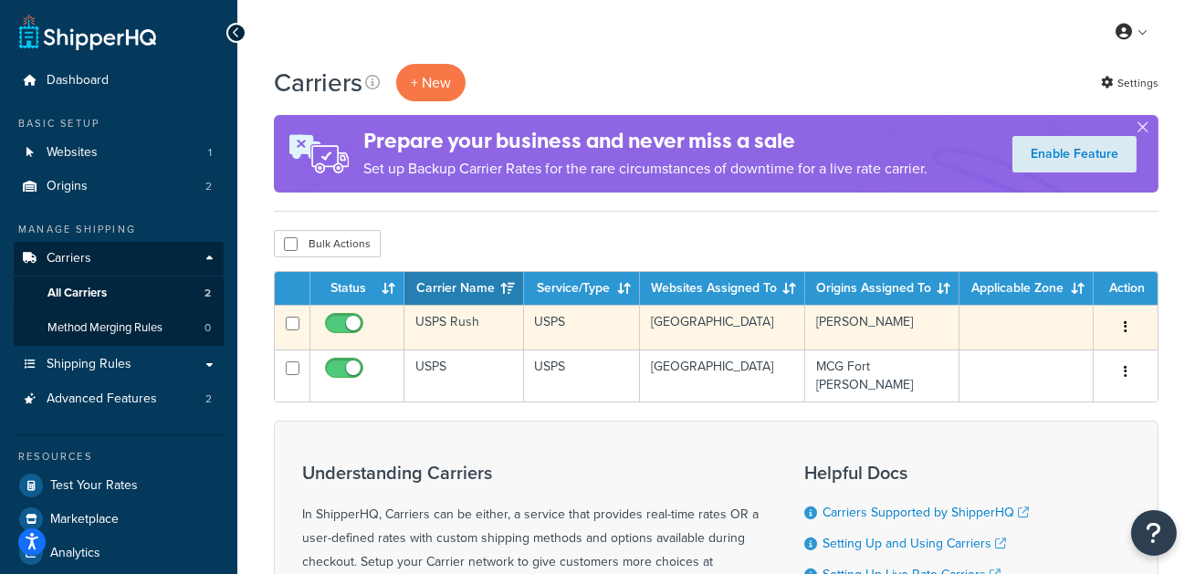
click at [457, 327] on td "USPS Rush" at bounding box center [465, 327] width 120 height 45
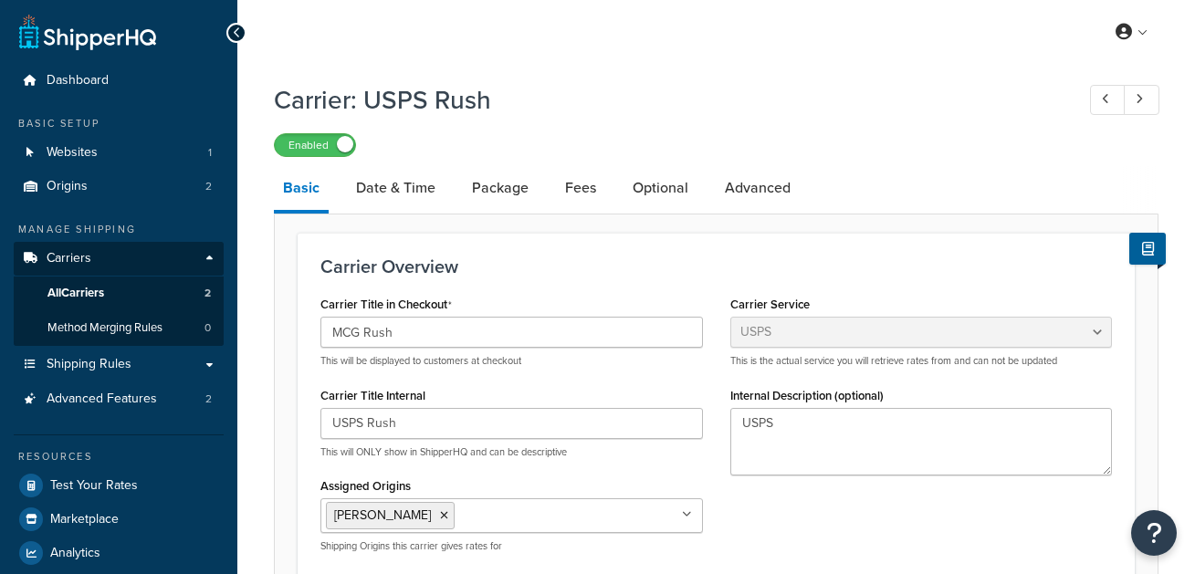
select select "usps"
select select "ONLINE"
click at [394, 193] on link "Date & Time" at bounding box center [396, 188] width 98 height 44
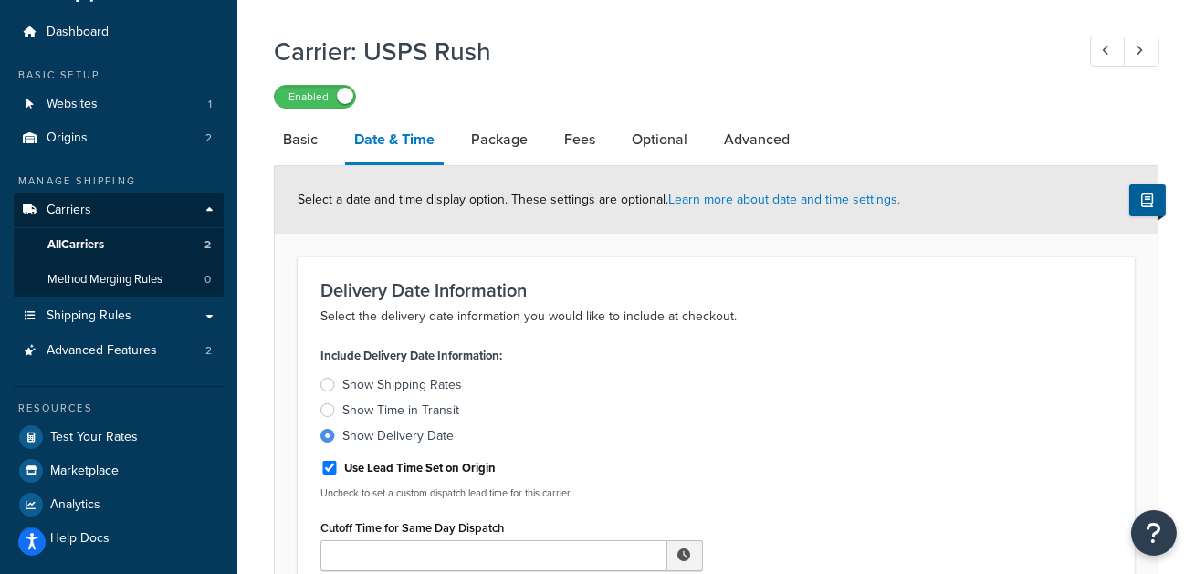
scroll to position [54, 0]
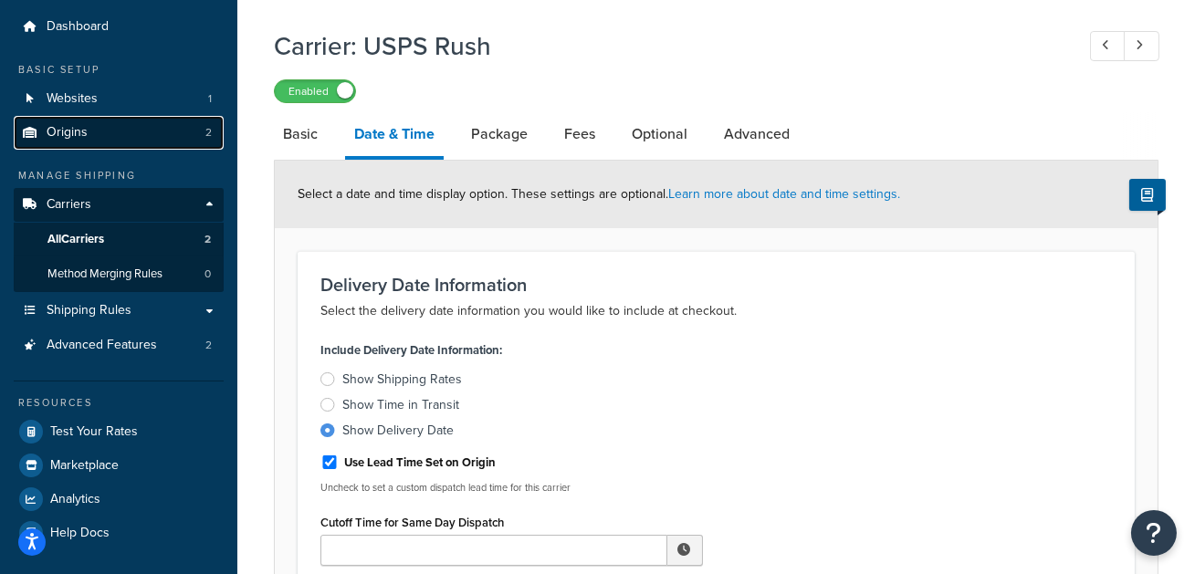
click at [113, 138] on link "Origins 2" at bounding box center [119, 133] width 210 height 34
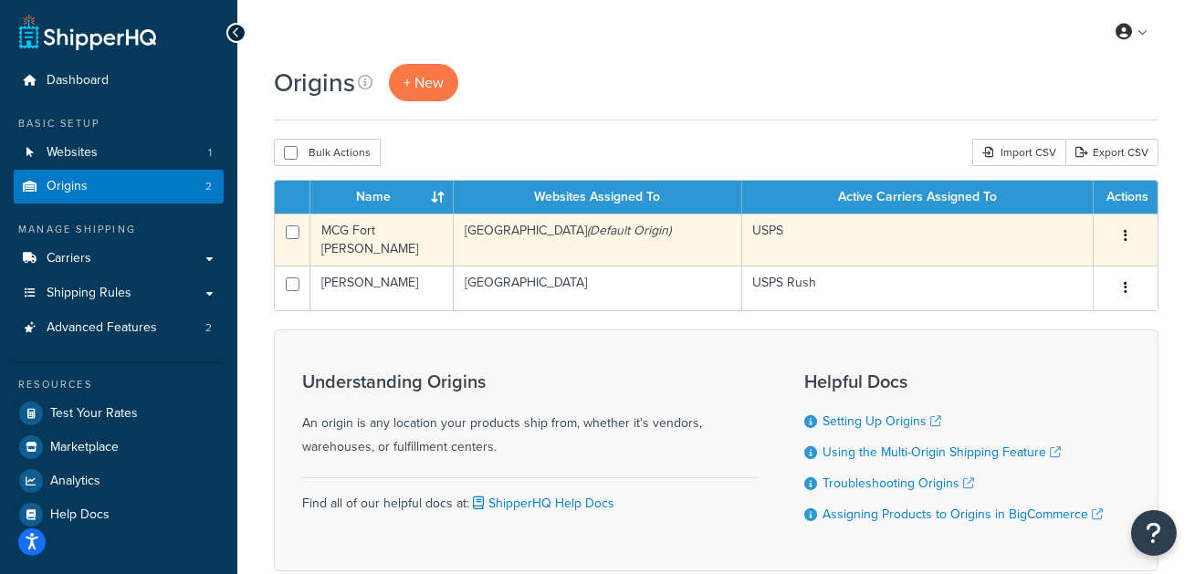
click at [393, 233] on td "MCG Fort [PERSON_NAME]" at bounding box center [381, 240] width 143 height 52
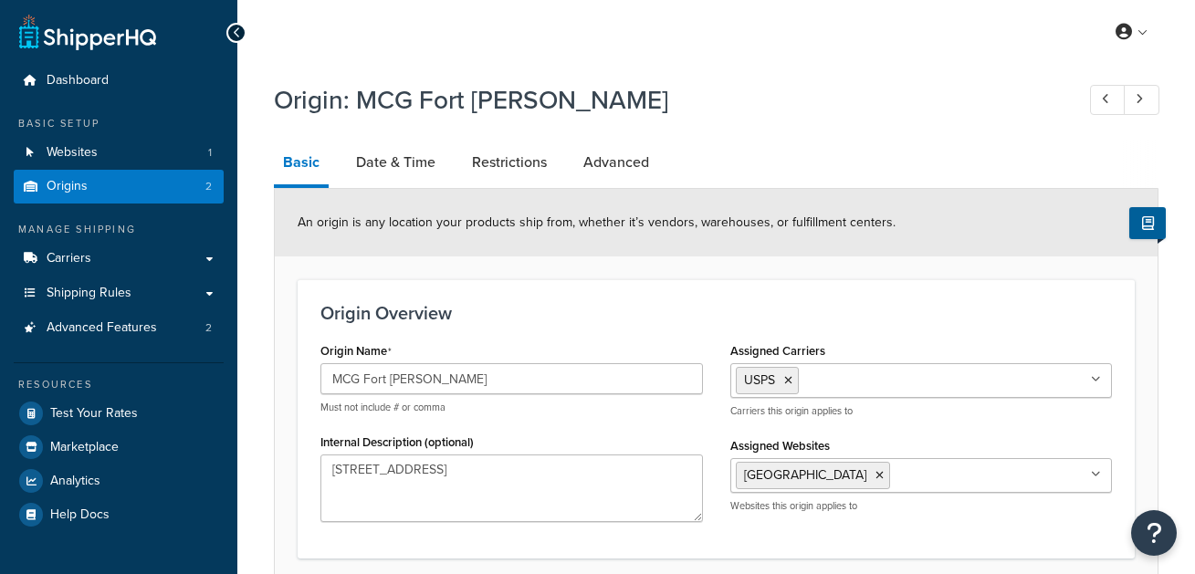
select select "5"
